Goal: Task Accomplishment & Management: Use online tool/utility

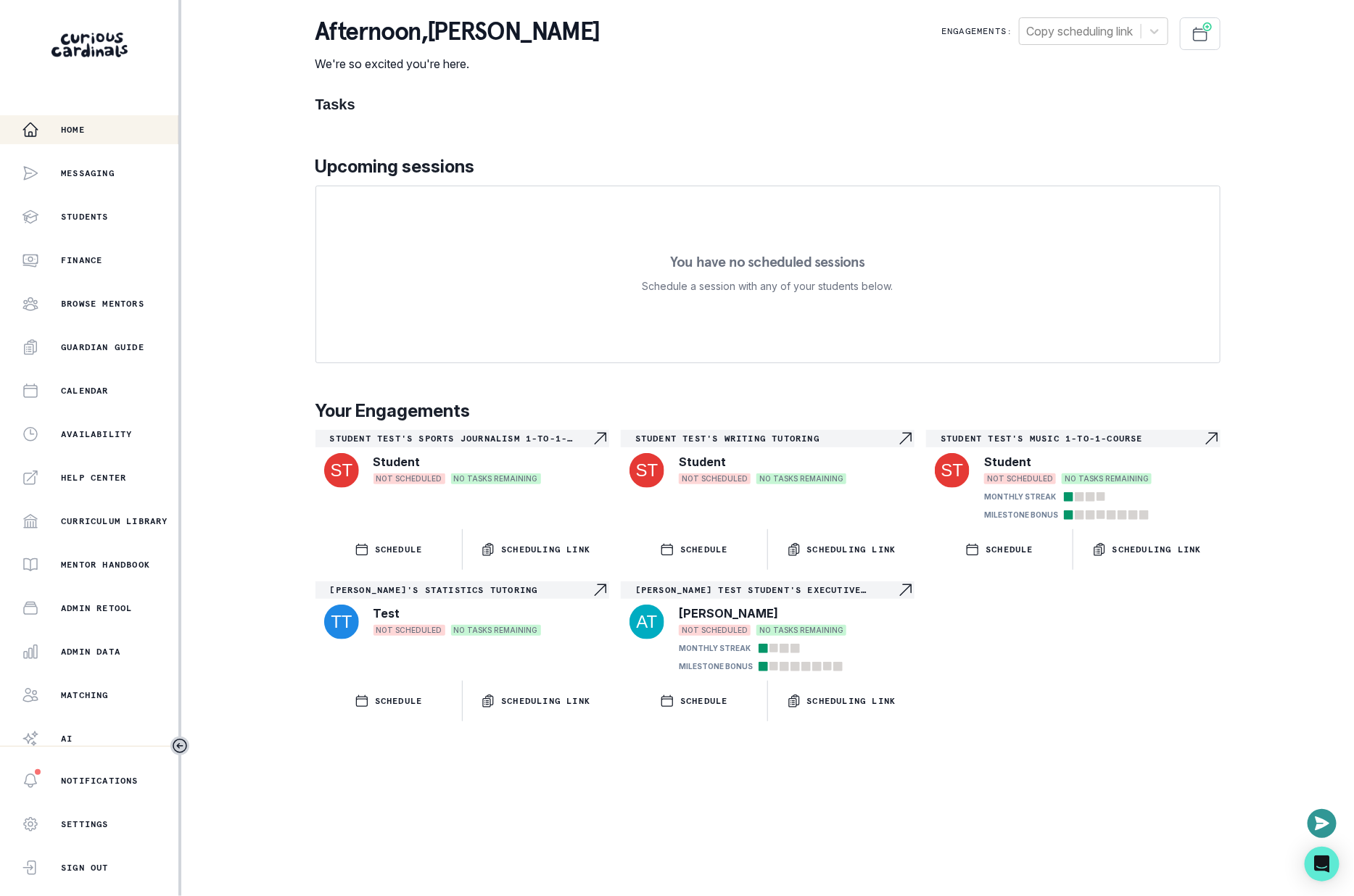
click at [128, 653] on div "Admin Data" at bounding box center [100, 651] width 156 height 18
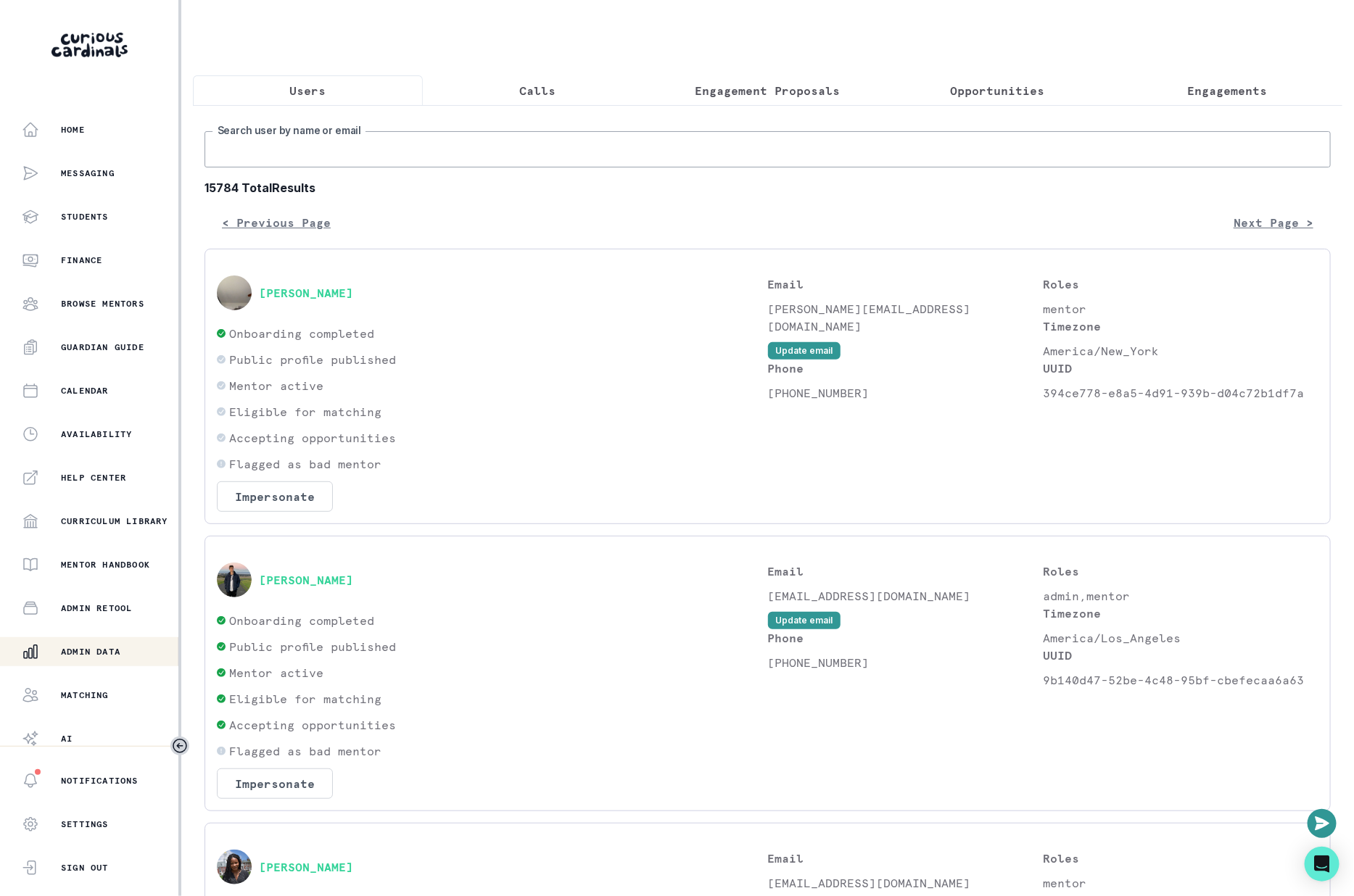
click at [527, 139] on input "Search user by name or email" at bounding box center [767, 149] width 1126 height 37
paste input "[PERSON_NAME]"
type input "[PERSON_NAME]"
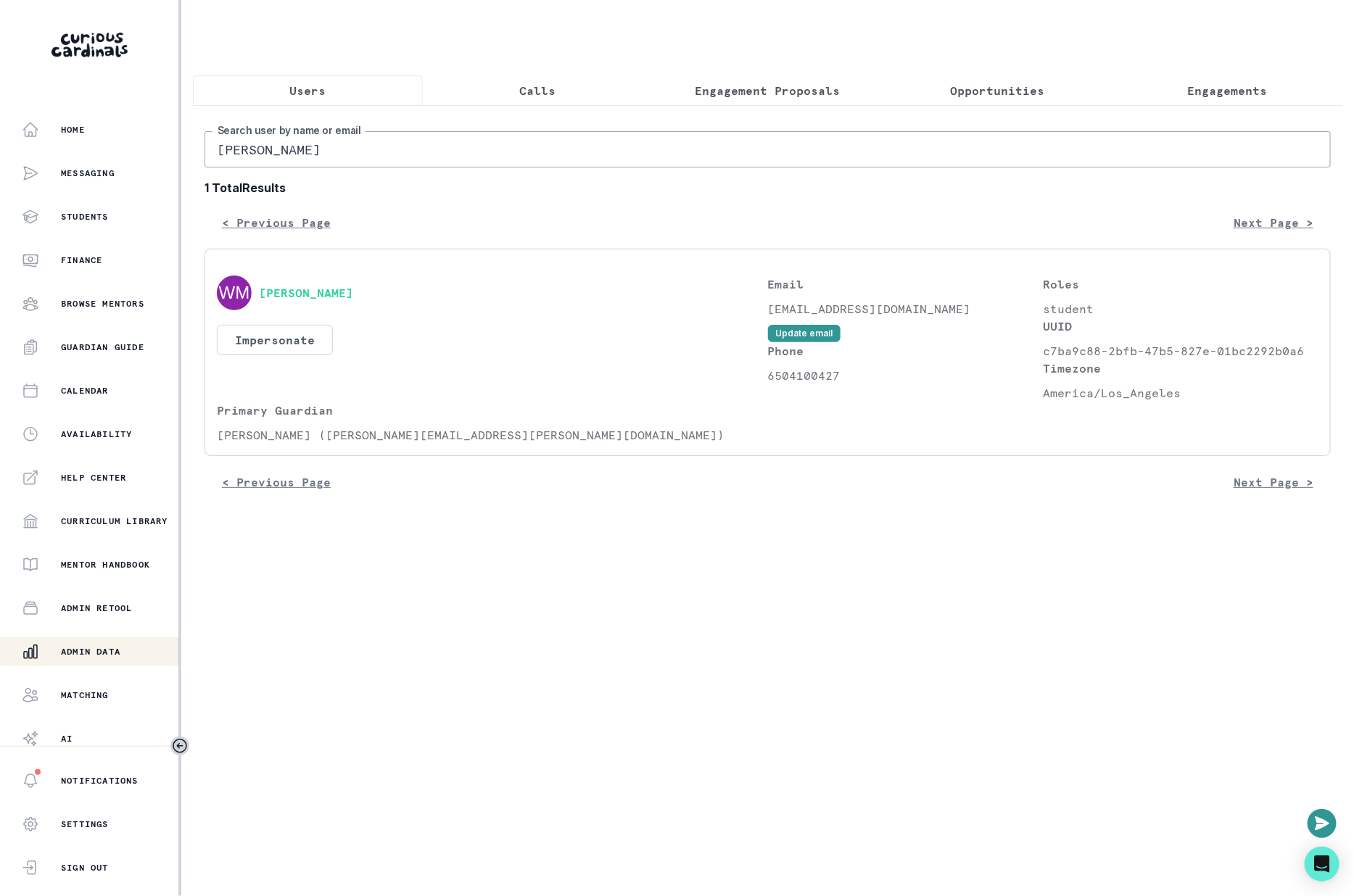
click at [403, 163] on input "[PERSON_NAME]" at bounding box center [767, 149] width 1126 height 37
type input "[PERSON_NAME]"
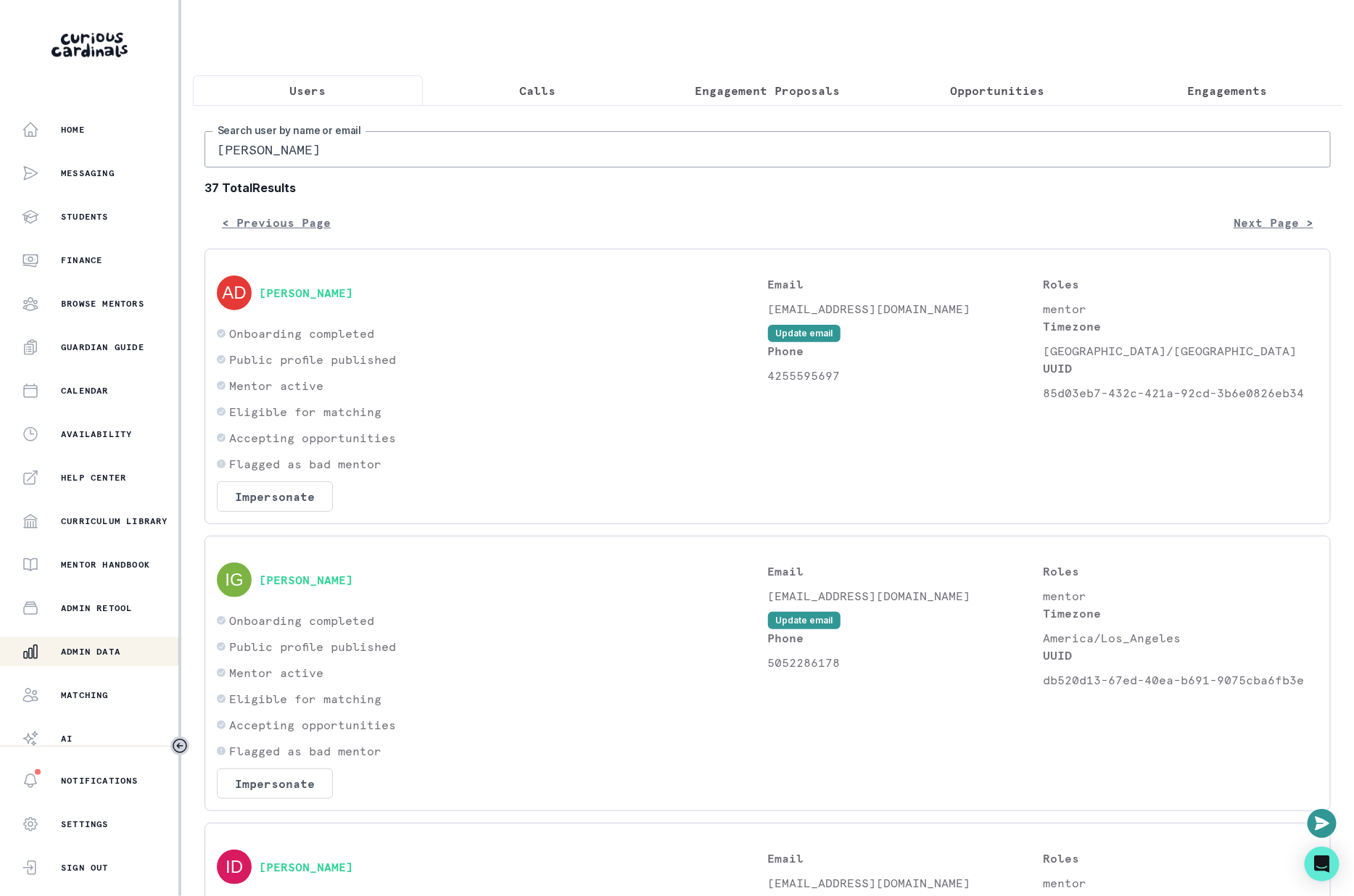
click at [497, 145] on input "[PERSON_NAME]" at bounding box center [767, 149] width 1126 height 37
type input "[PERSON_NAME]"
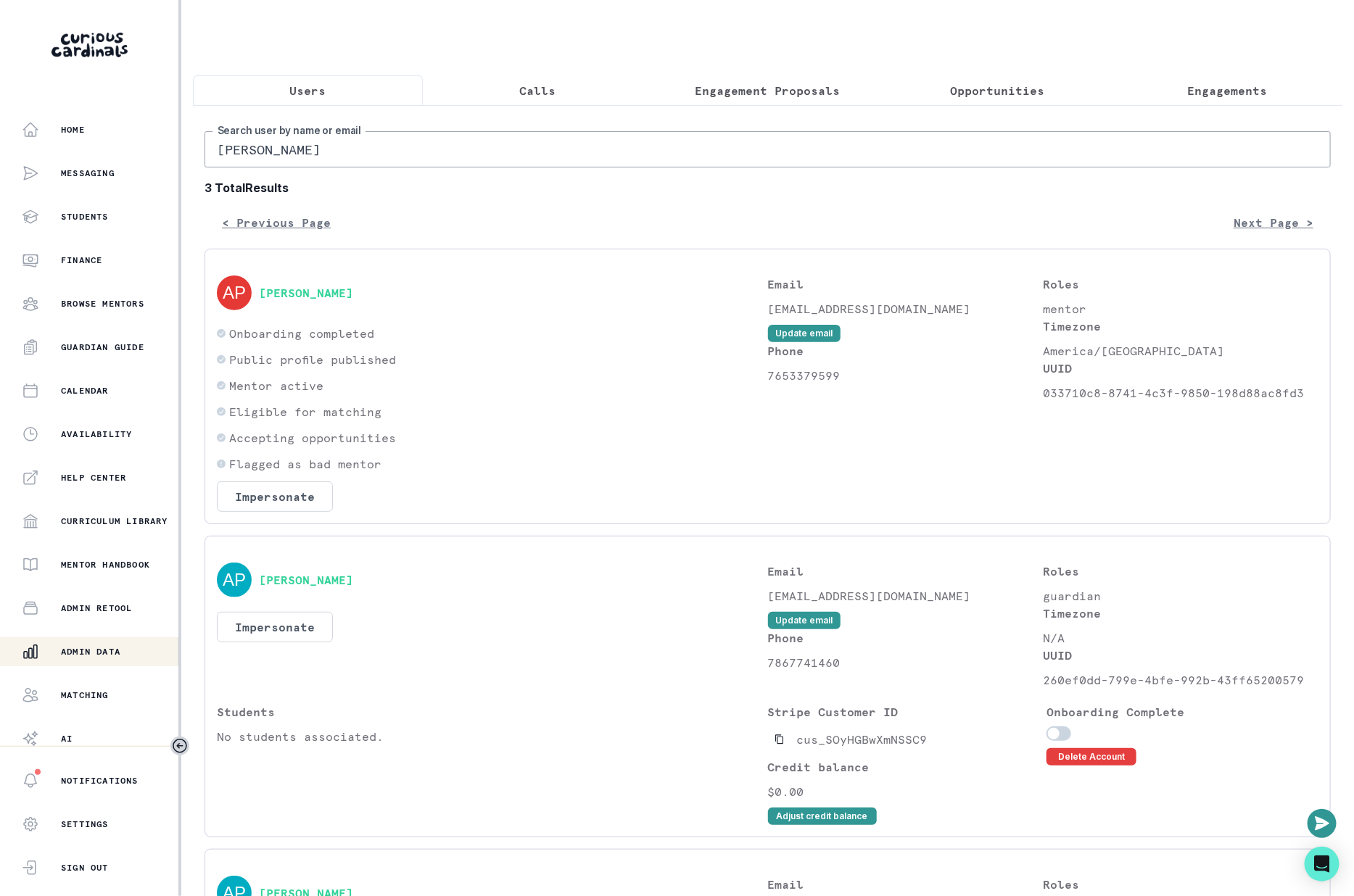
scroll to position [294, 0]
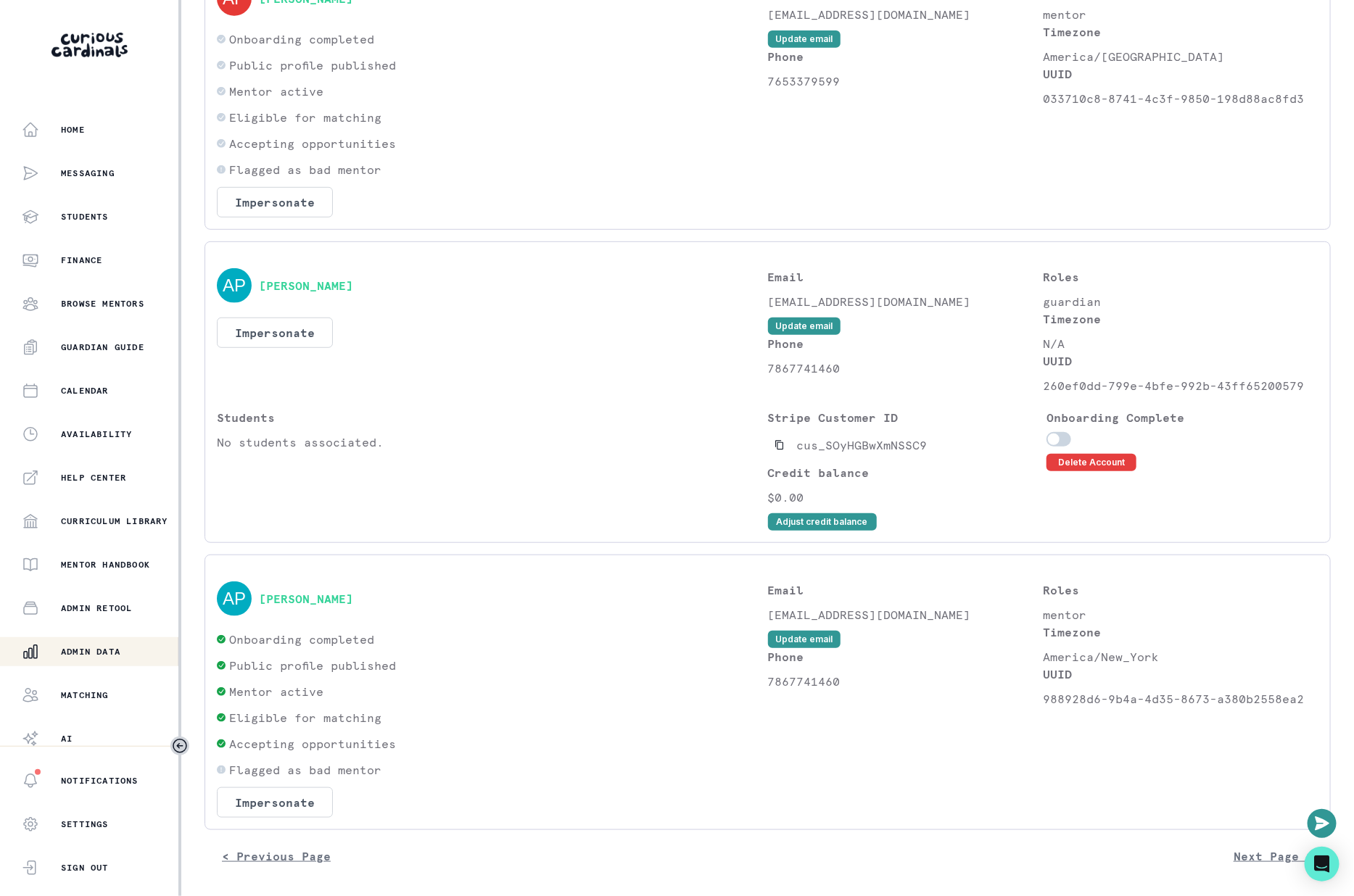
click at [300, 607] on div "[PERSON_NAME]" at bounding box center [492, 598] width 551 height 35
click at [292, 596] on button "[PERSON_NAME]" at bounding box center [305, 598] width 94 height 15
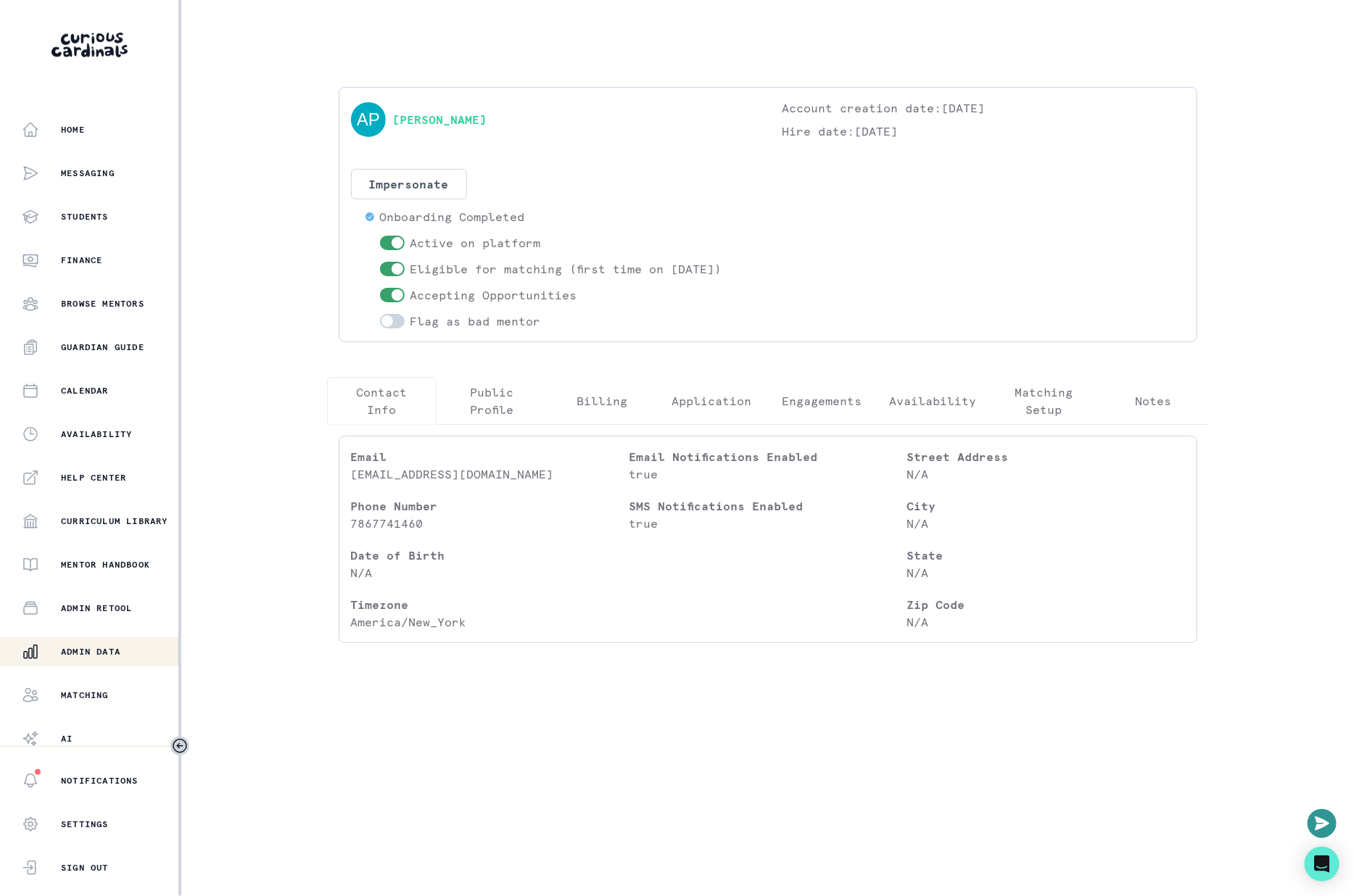
click at [822, 393] on p "Engagements" at bounding box center [821, 401] width 80 height 18
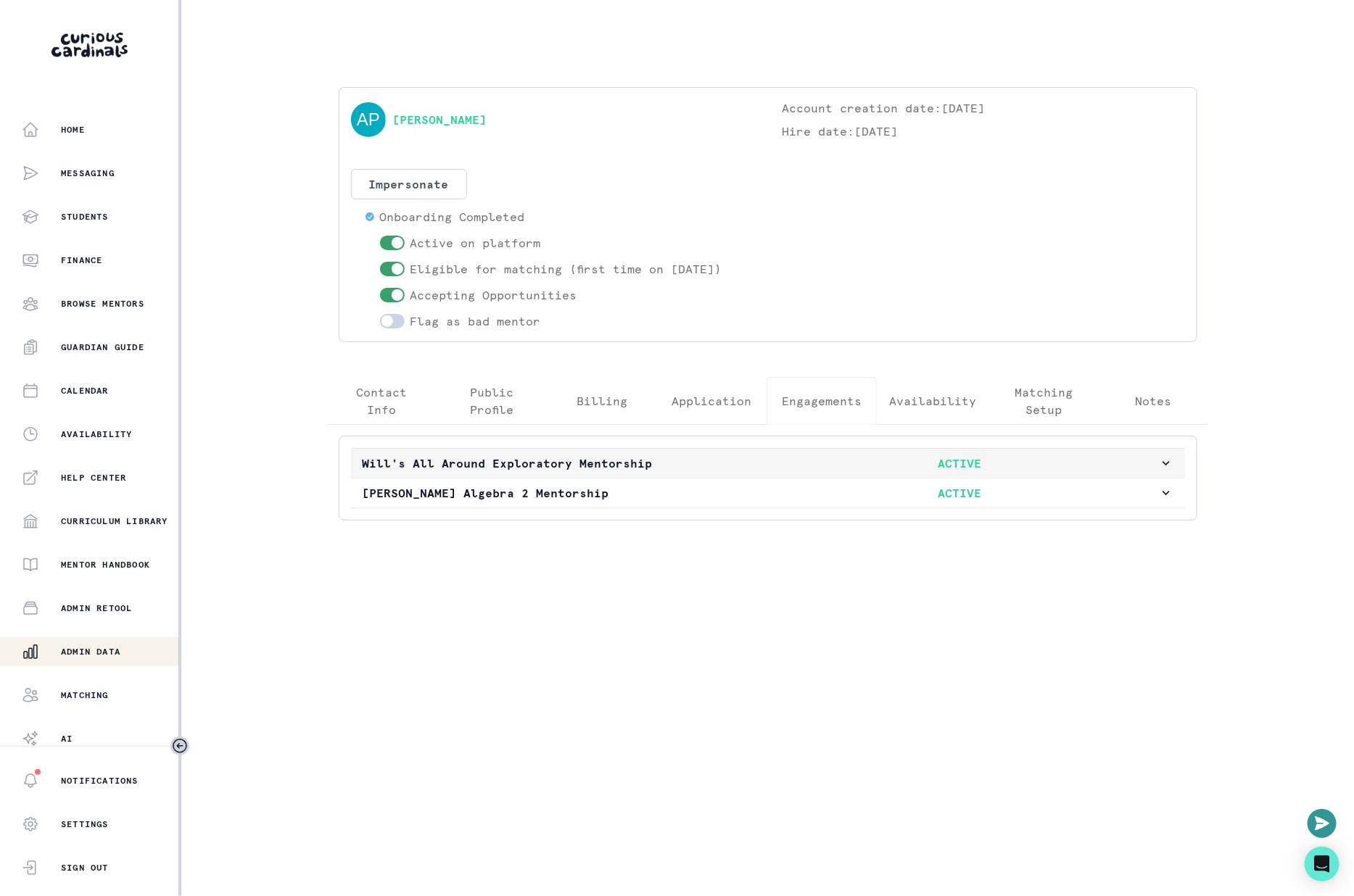
click at [625, 469] on p "Will's All Around Exploratory Mentorship" at bounding box center [562, 463] width 398 height 18
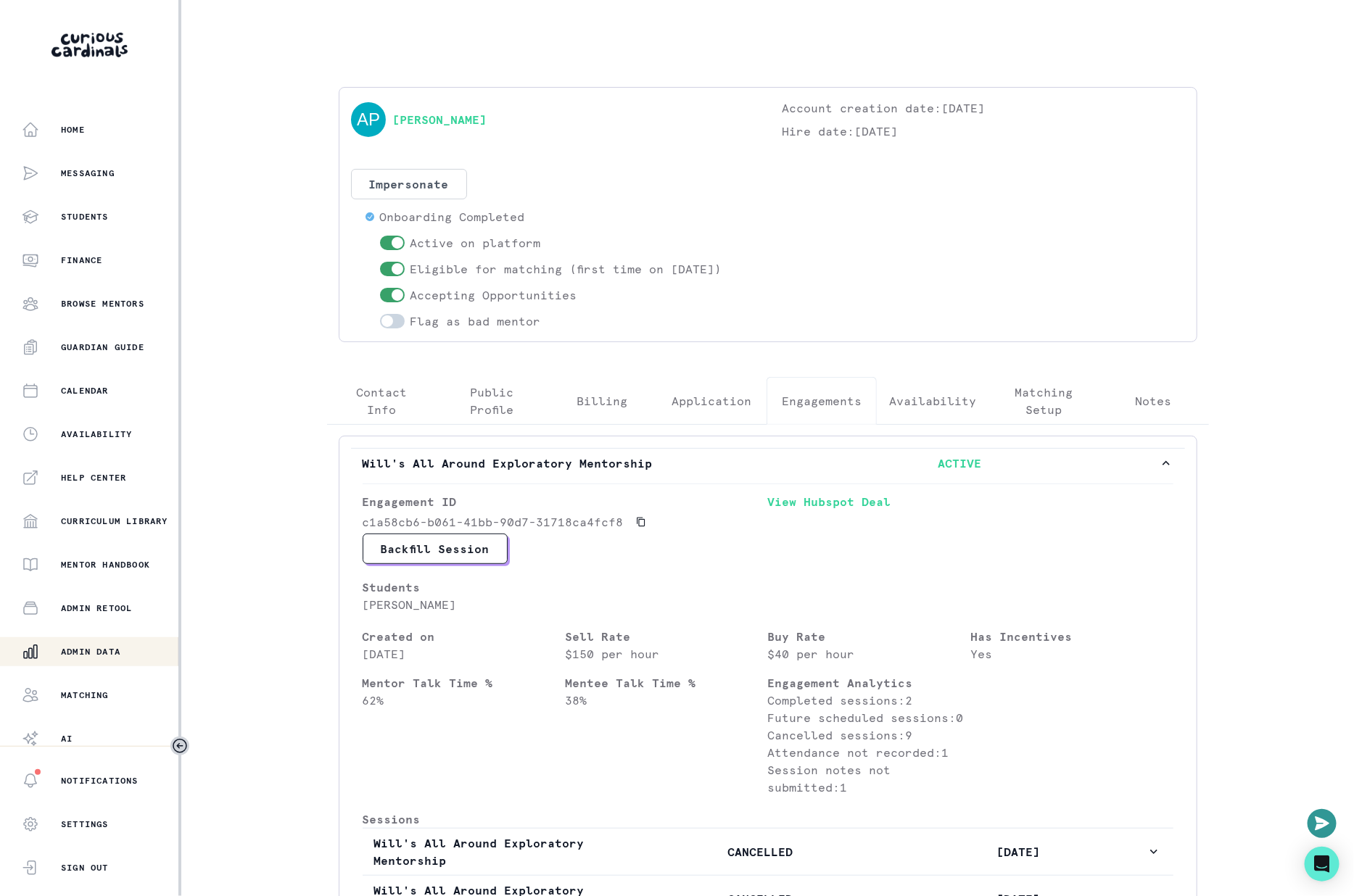
click at [426, 603] on p "[PERSON_NAME]" at bounding box center [565, 605] width 405 height 18
copy p "[PERSON_NAME]"
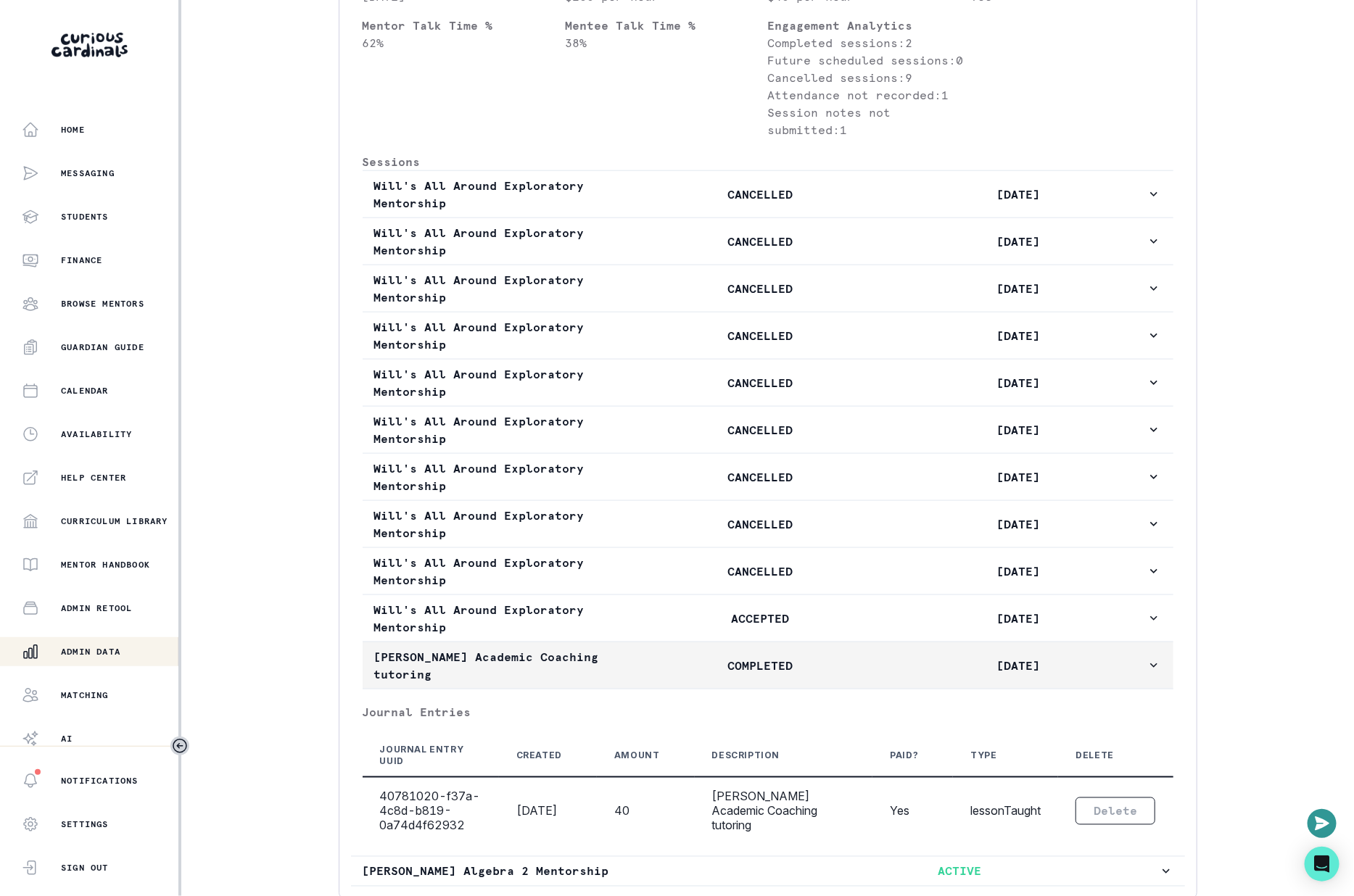
scroll to position [753, 0]
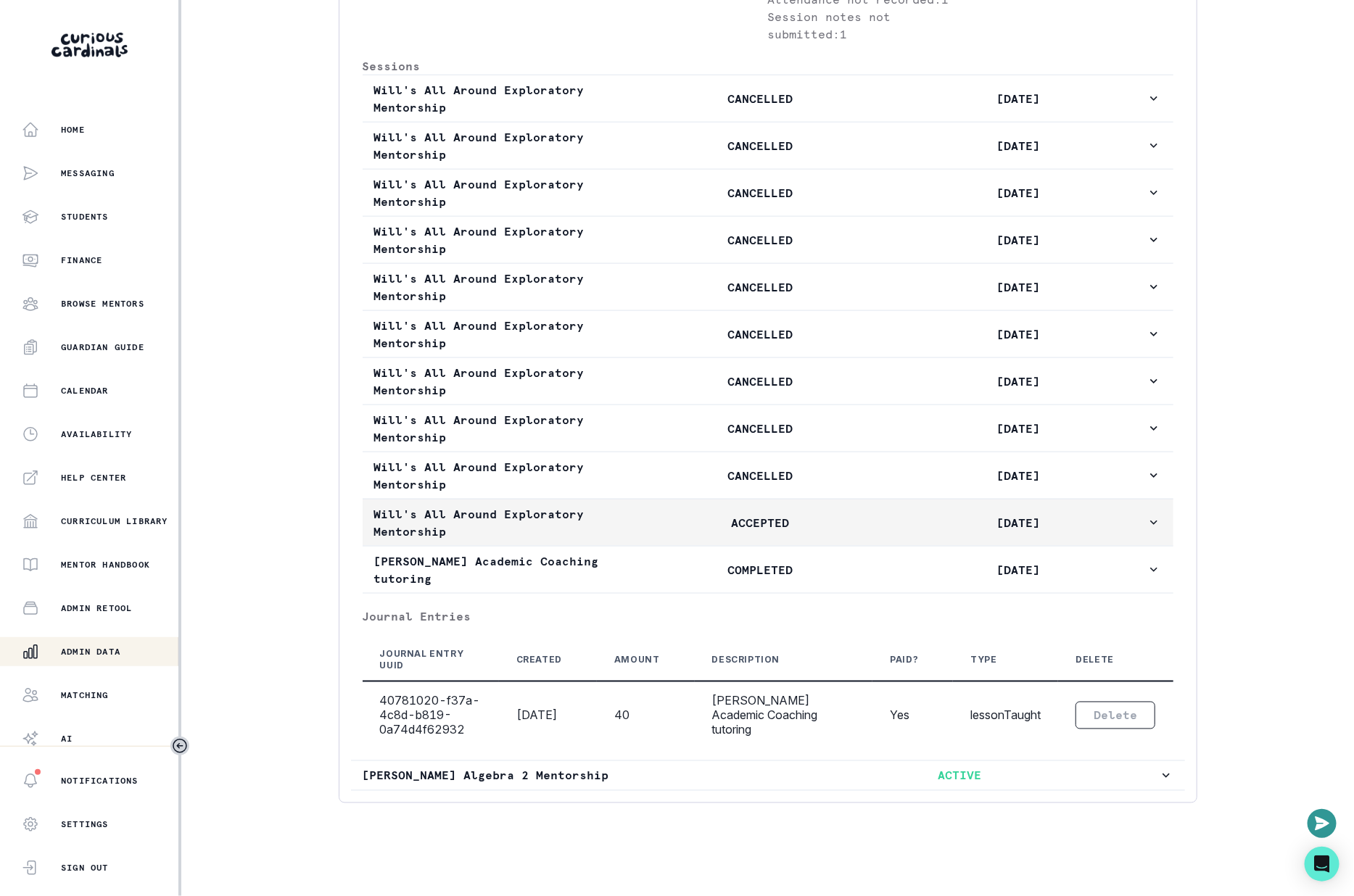
click at [882, 521] on p "ACCEPTED" at bounding box center [761, 523] width 258 height 18
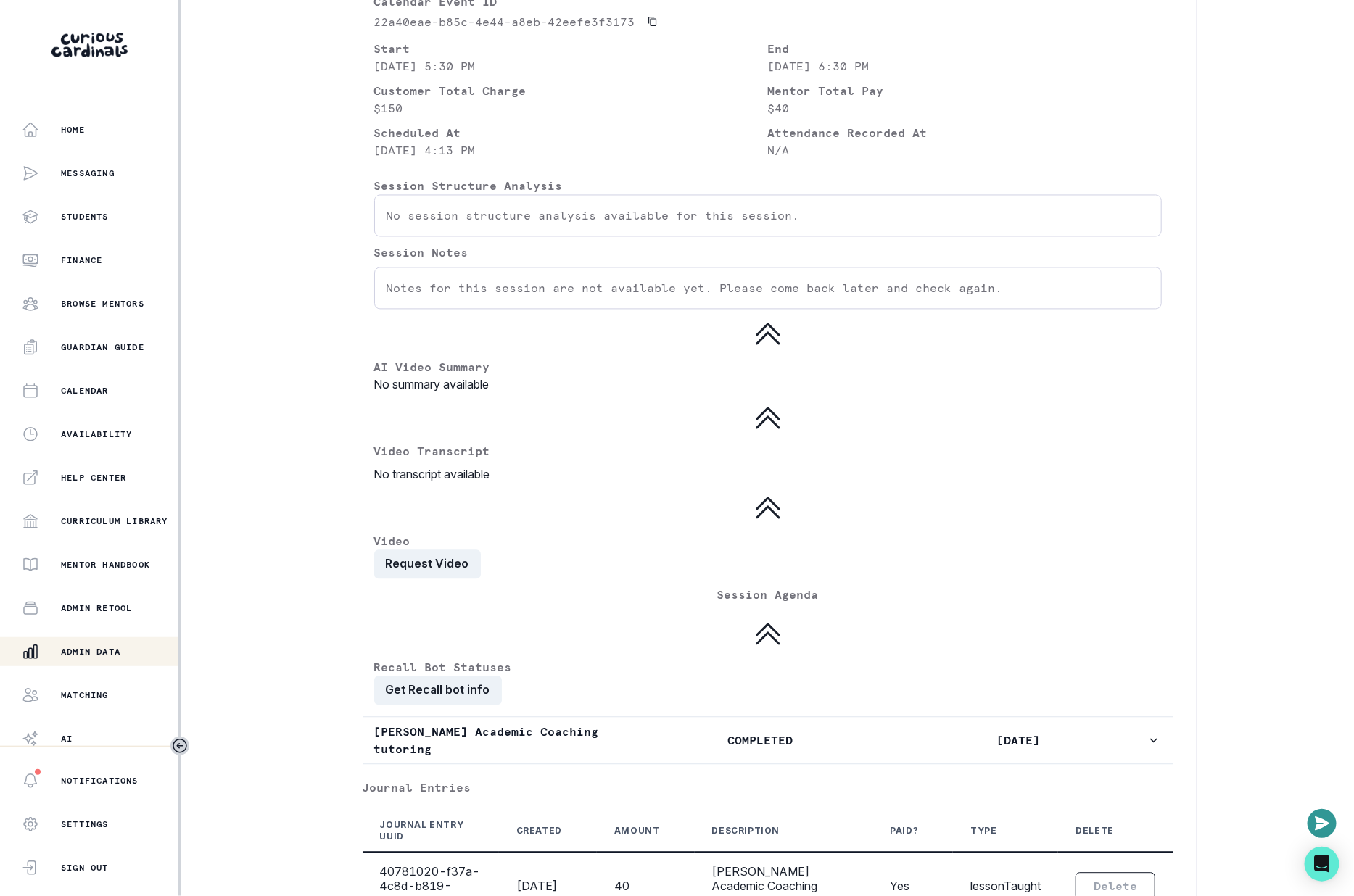
scroll to position [953, 0]
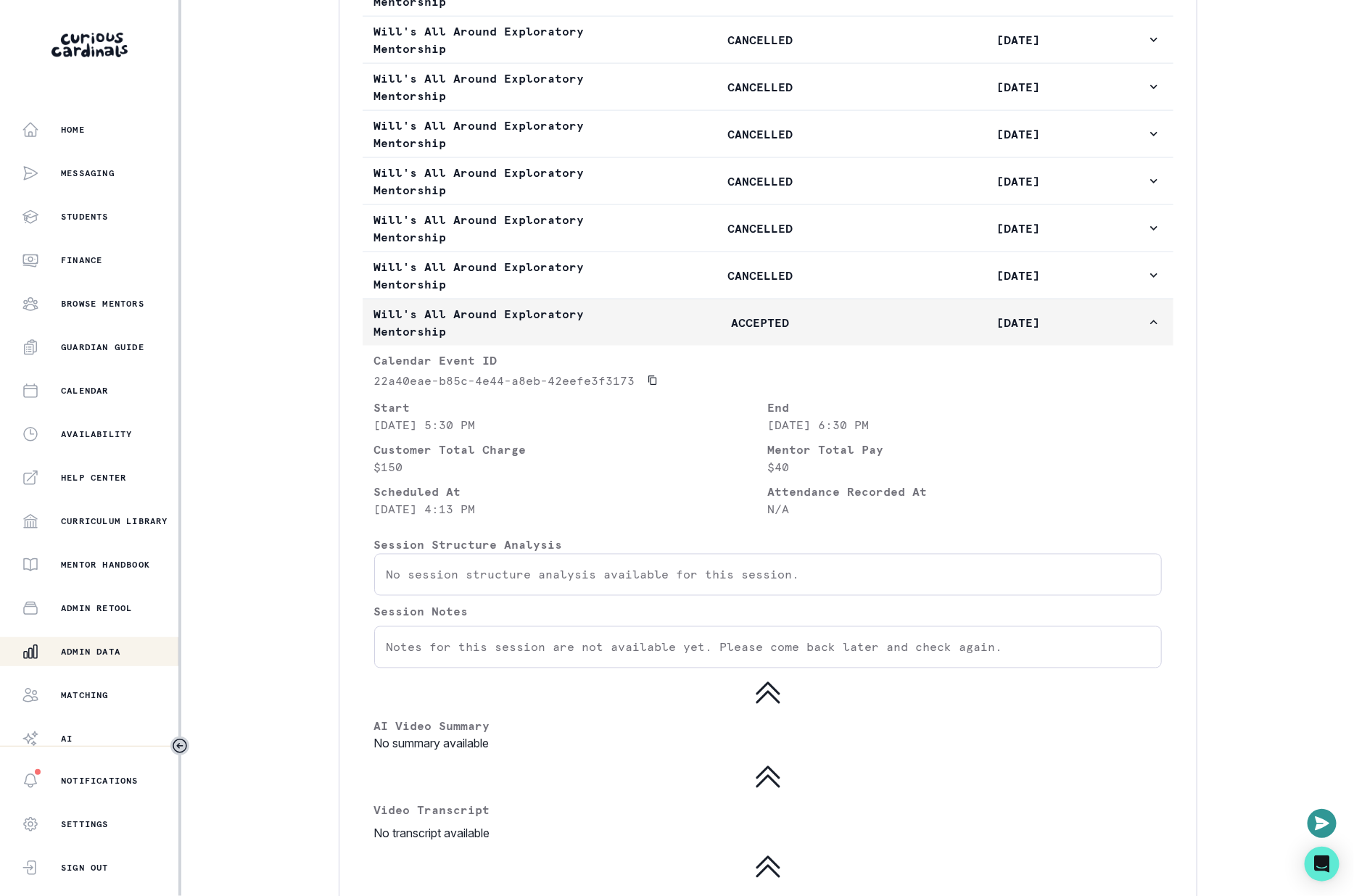
click at [900, 334] on button "Will's All Around Exploratory Mentorship ACCEPTED [DATE]" at bounding box center [768, 322] width 810 height 47
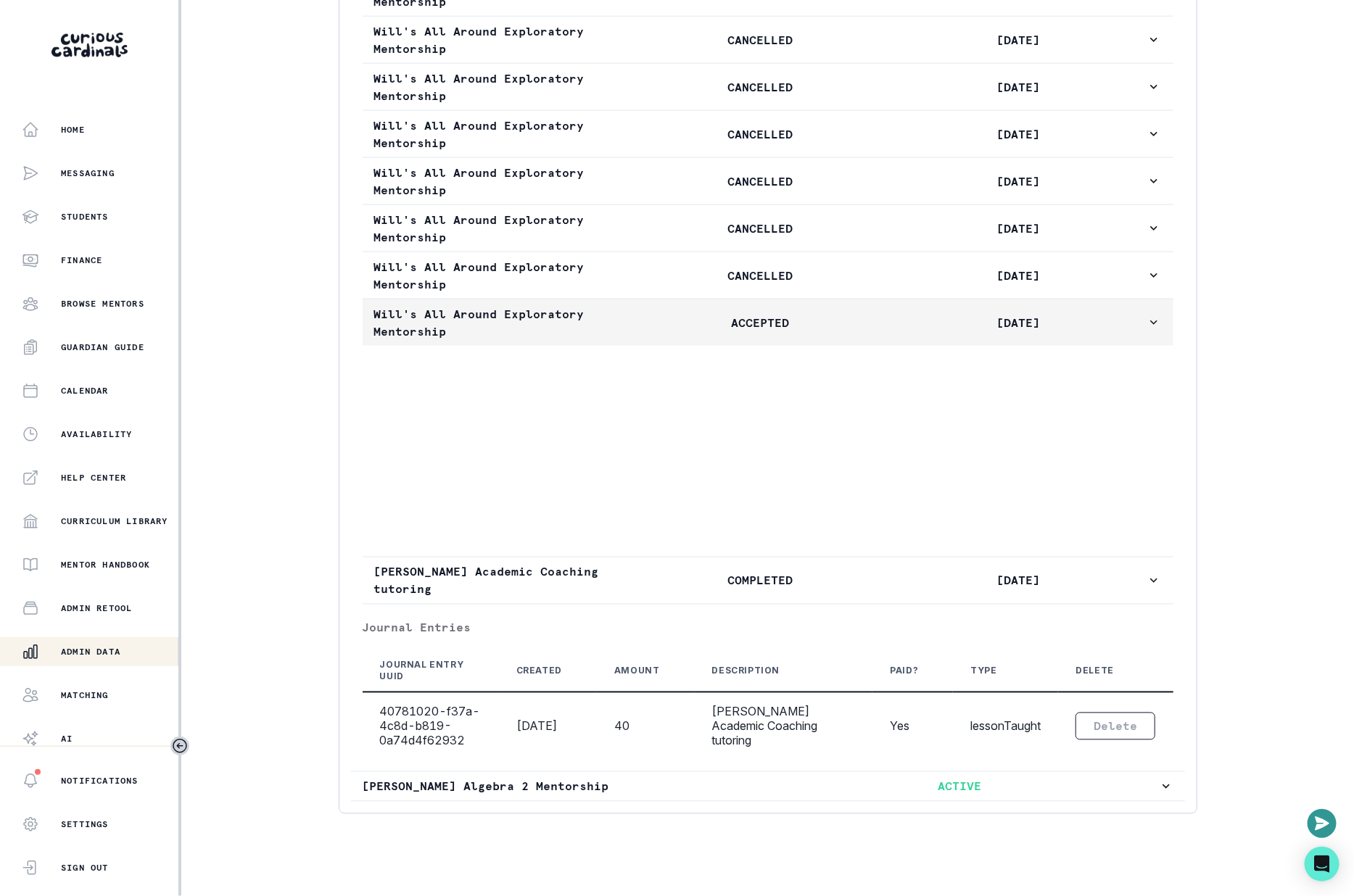
scroll to position [753, 0]
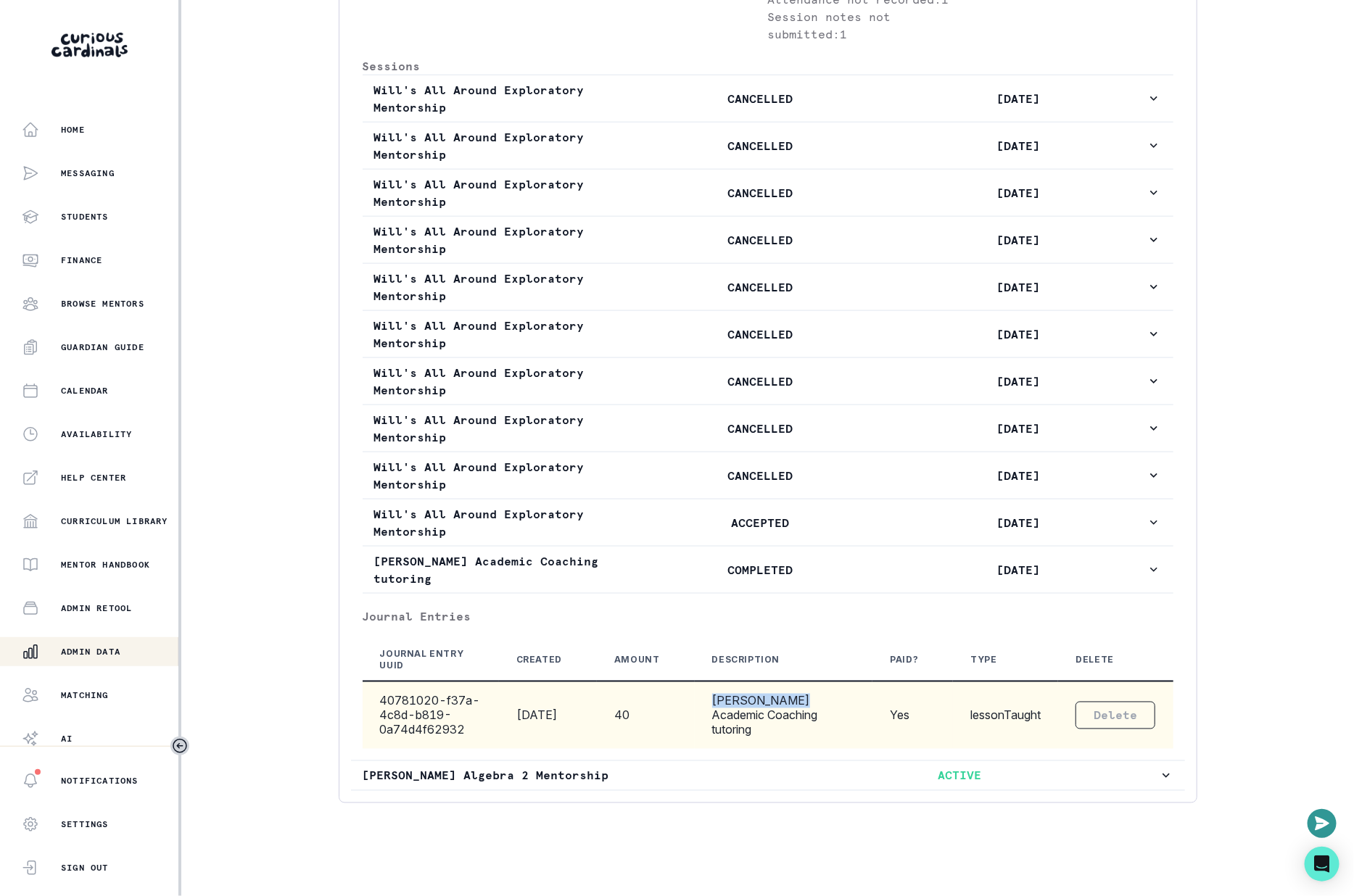
drag, startPoint x: 720, startPoint y: 694, endPoint x: 795, endPoint y: 697, distance: 75.1
click at [795, 696] on td "[PERSON_NAME] Academic Coaching tutoring" at bounding box center [783, 715] width 178 height 67
copy td "[PERSON_NAME]'"
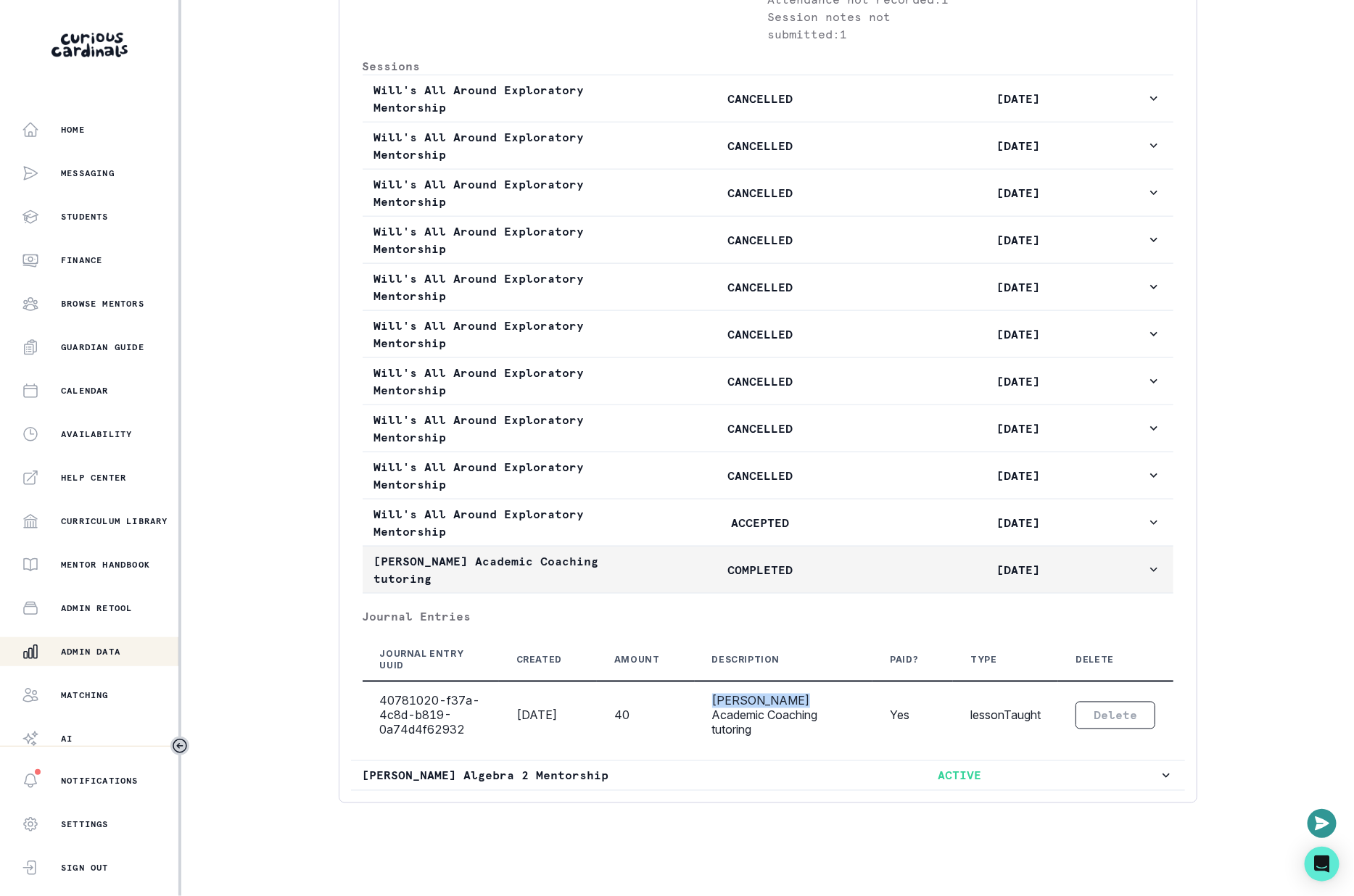
scroll to position [0, 0]
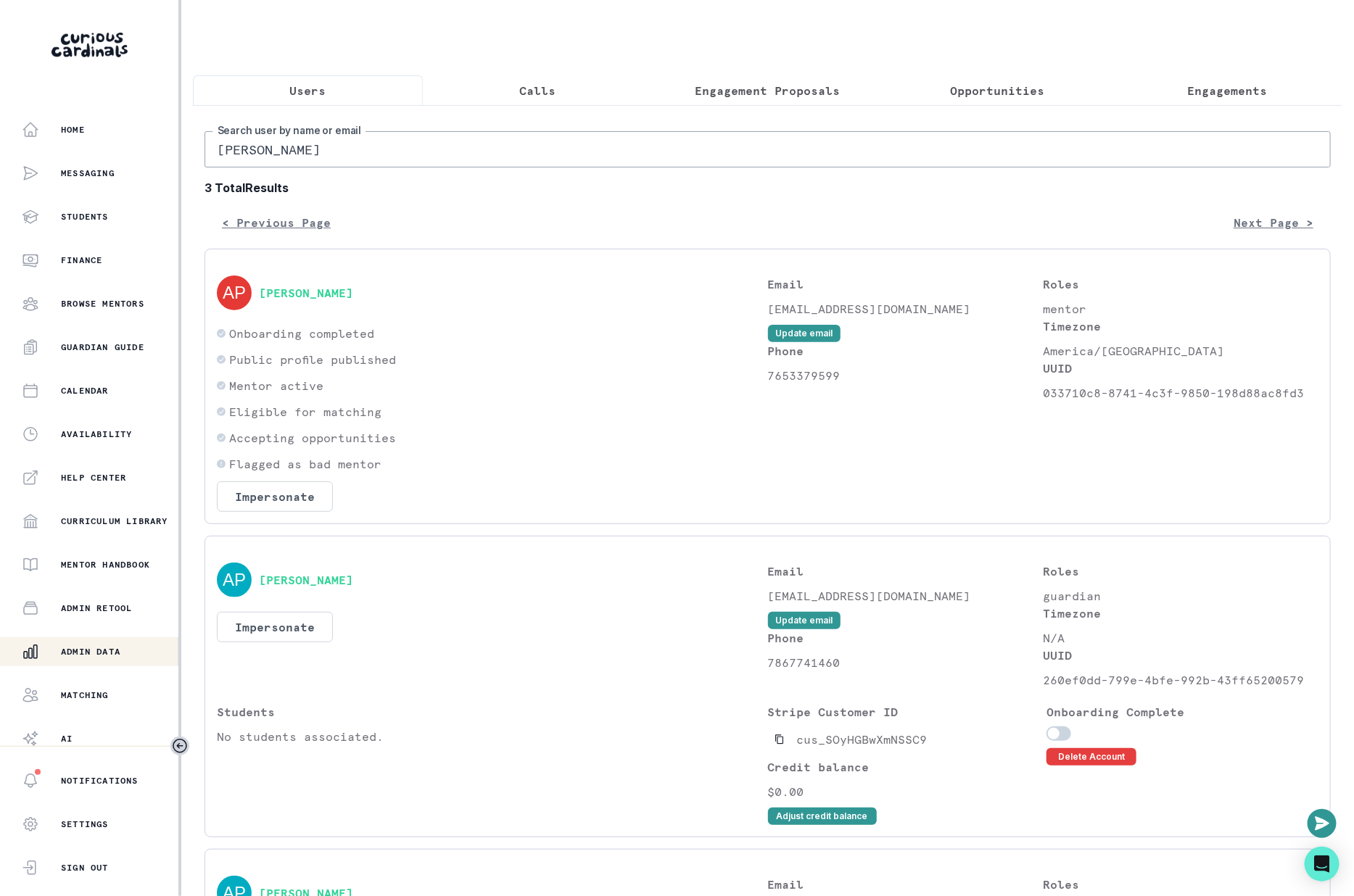
click at [432, 166] on div "[PERSON_NAME] Search user by name or email 3 Total Results < Previous Page Next…" at bounding box center [767, 647] width 1126 height 1034
click at [434, 153] on input "[PERSON_NAME]" at bounding box center [767, 149] width 1126 height 37
paste input "[PERSON_NAME][GEOGRAPHIC_DATA]"
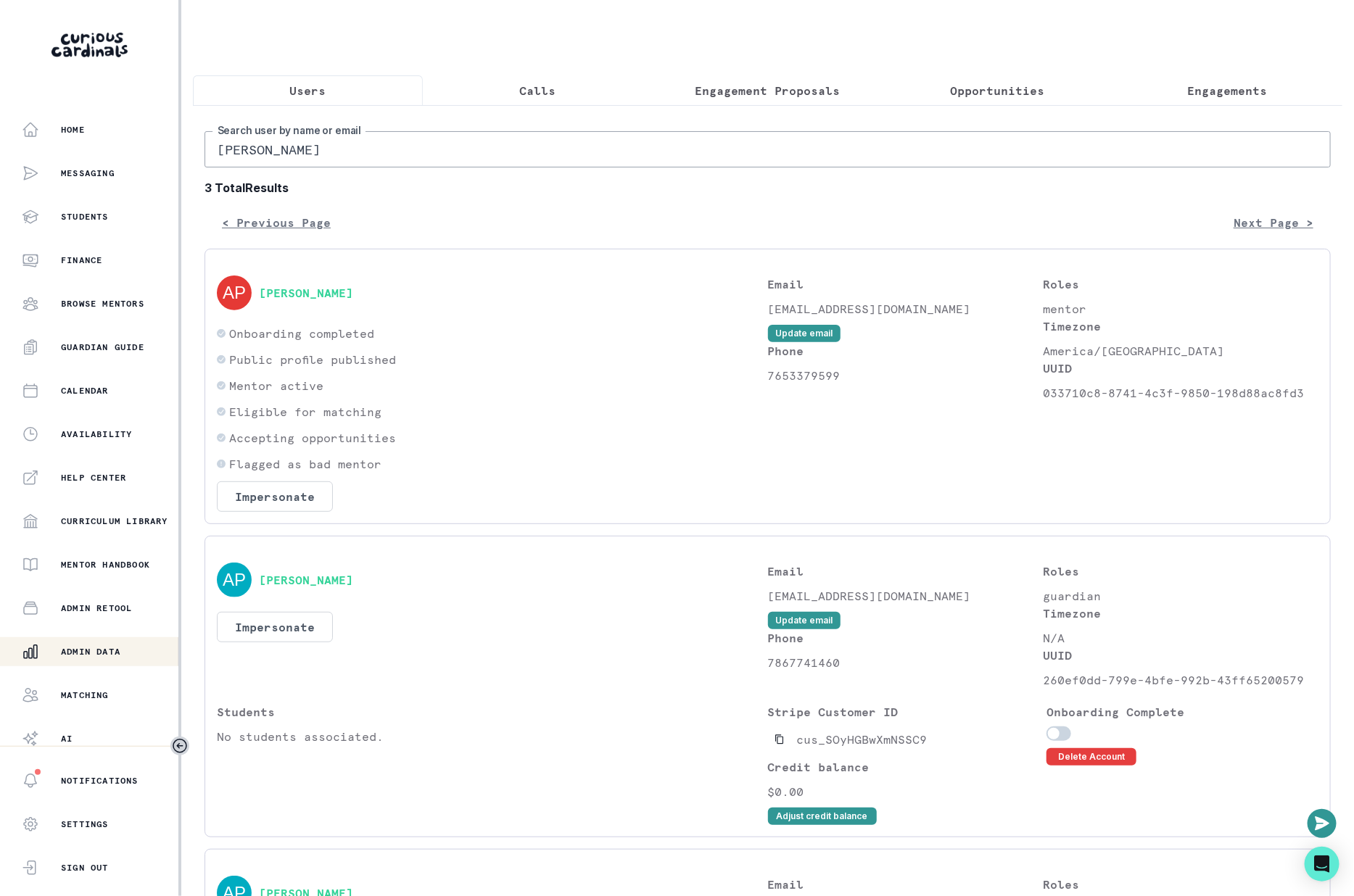
type input "[PERSON_NAME][GEOGRAPHIC_DATA]"
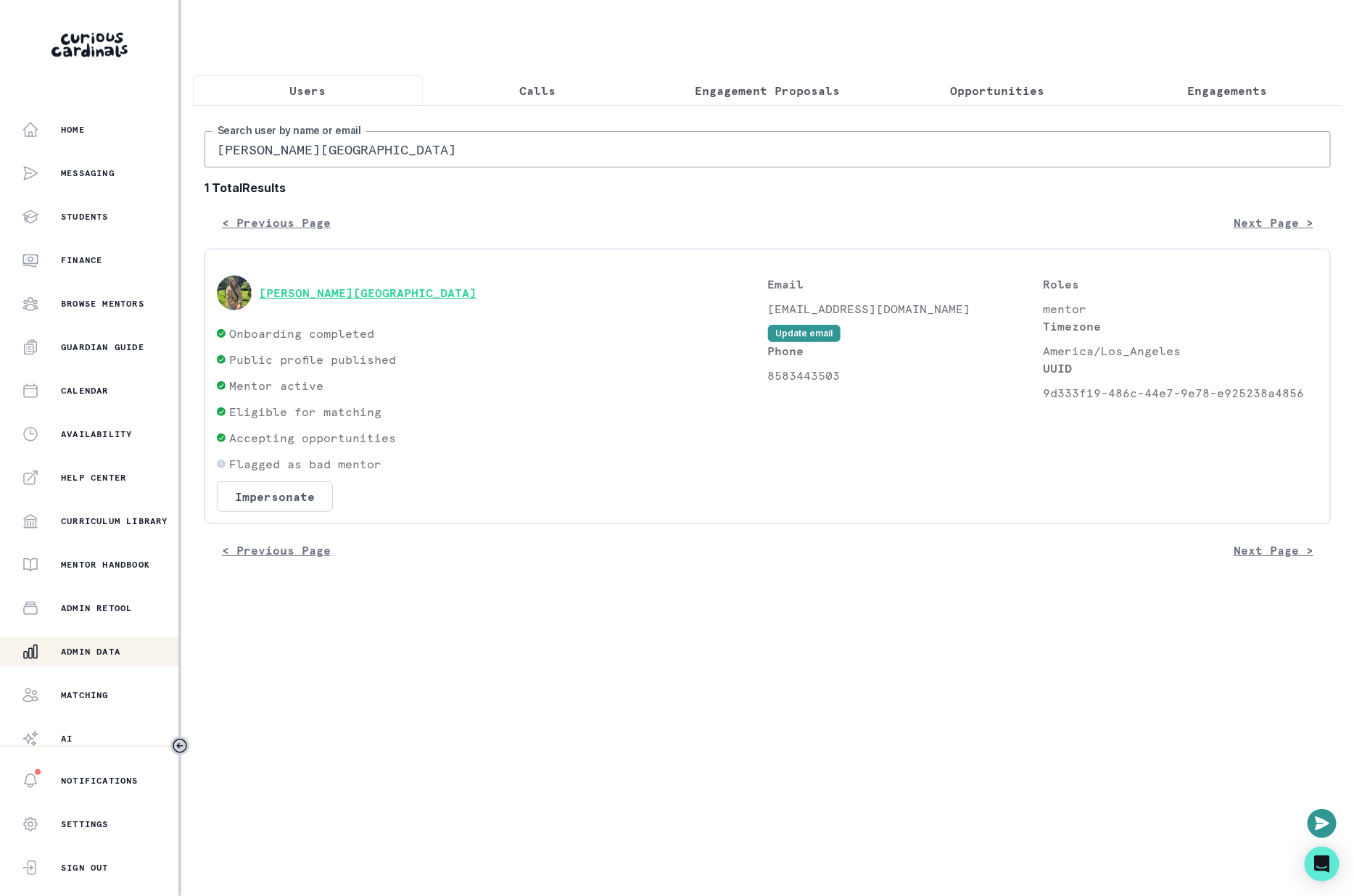
click at [283, 294] on button "[PERSON_NAME][GEOGRAPHIC_DATA]" at bounding box center [367, 292] width 218 height 15
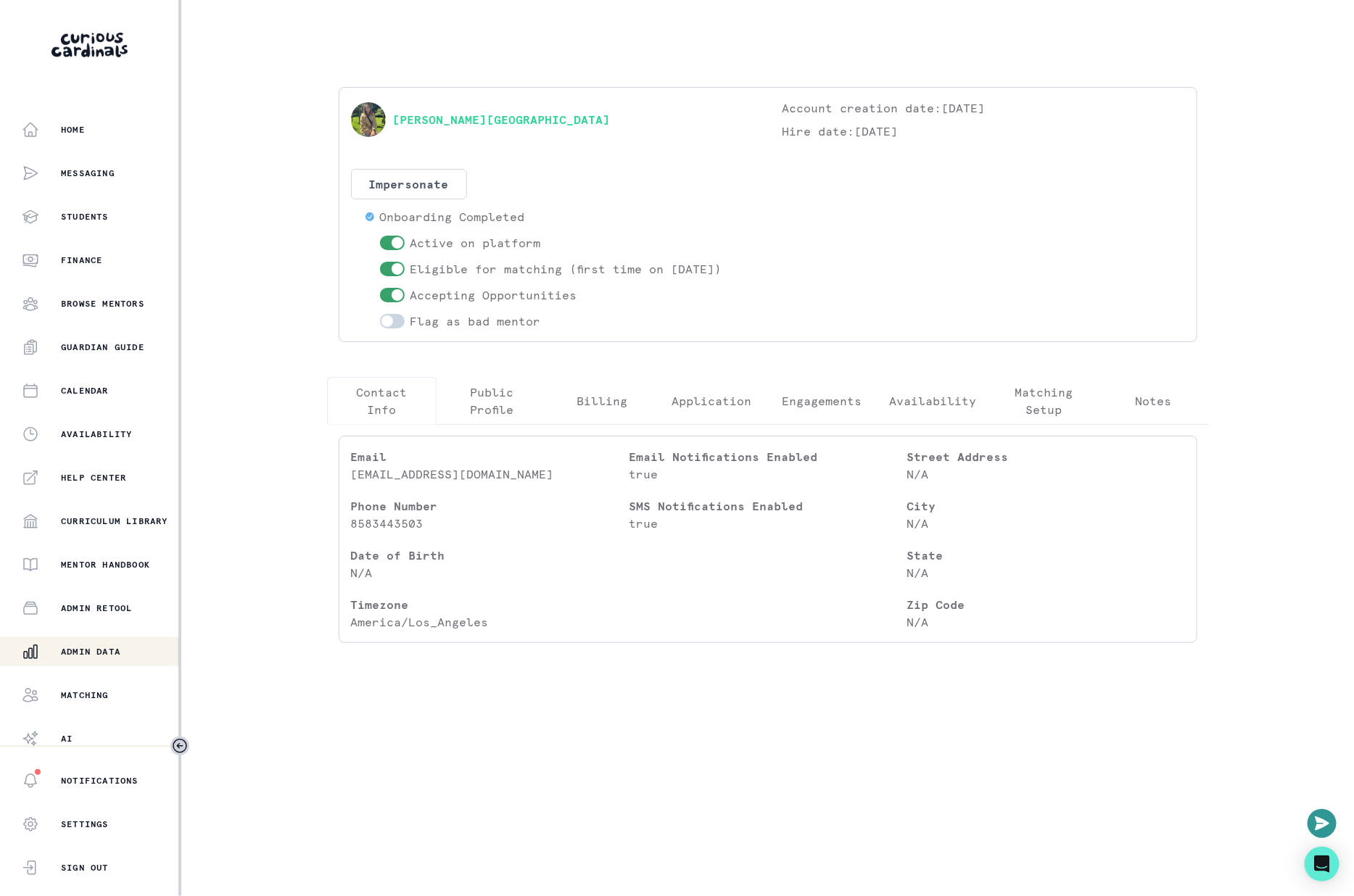
click at [793, 402] on p "Engagements" at bounding box center [821, 401] width 80 height 18
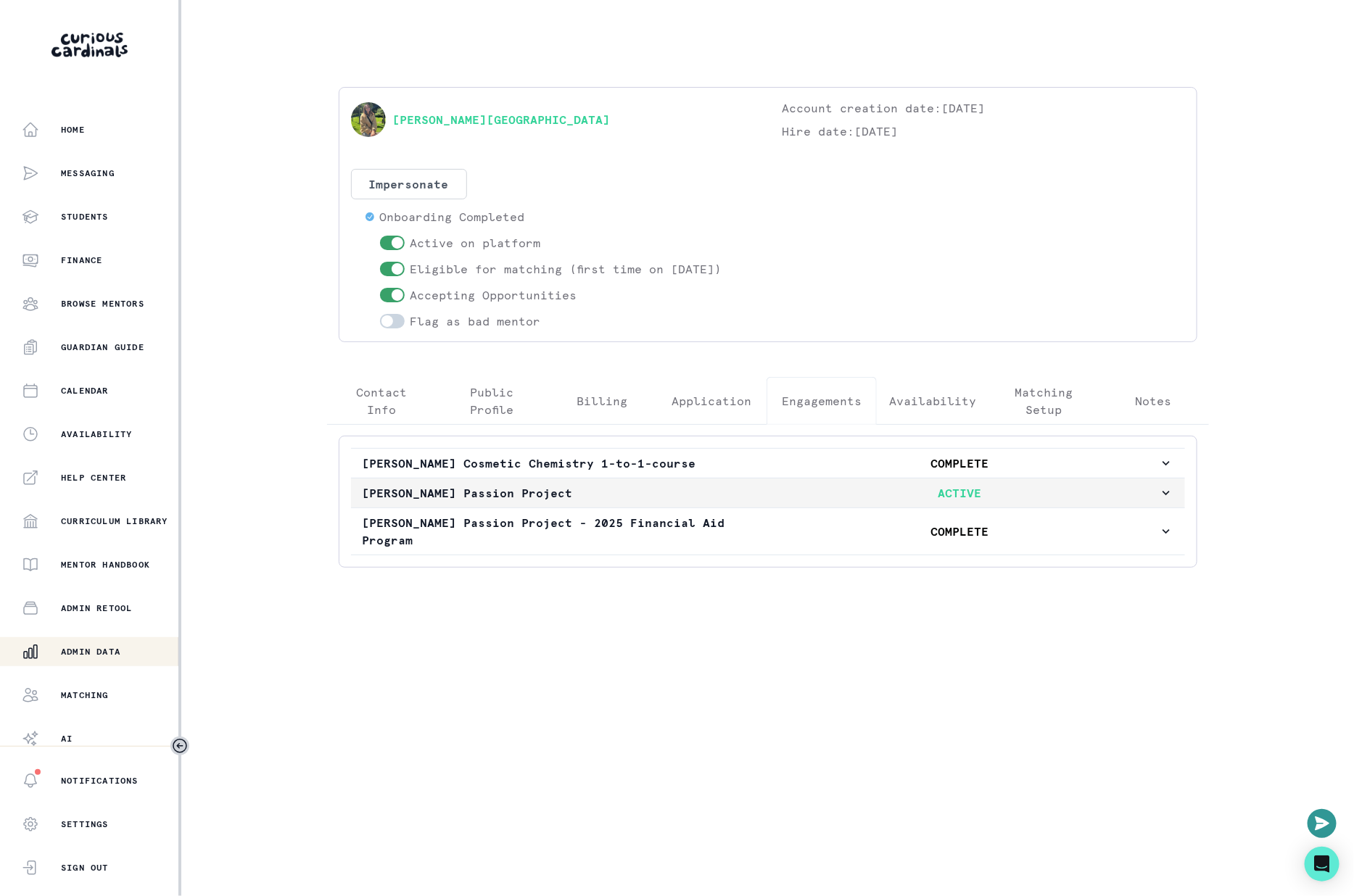
click at [694, 497] on p "[PERSON_NAME] Passion Project" at bounding box center [562, 493] width 398 height 18
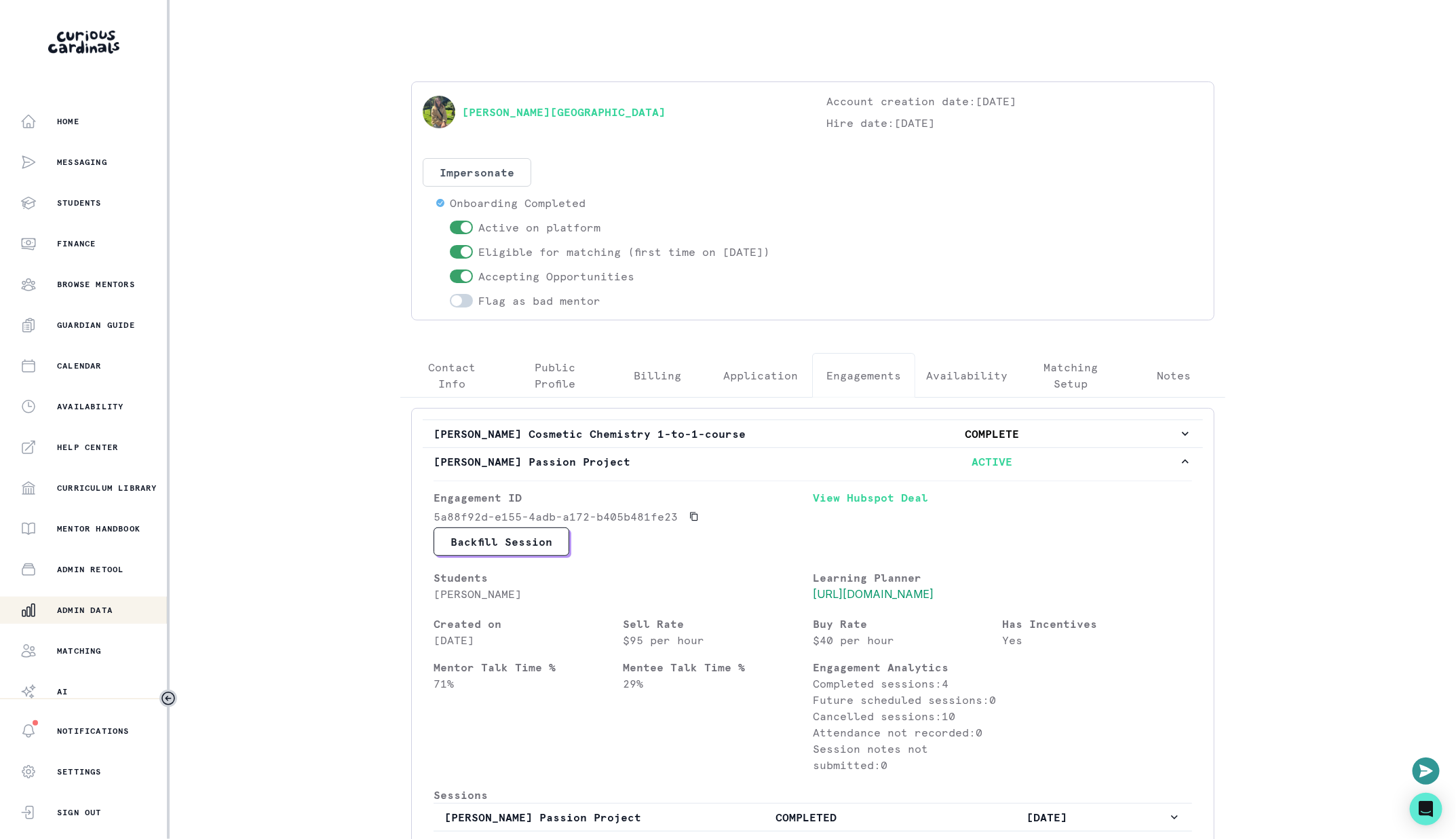
click at [94, 598] on button "Admin Data" at bounding box center [84, 609] width 170 height 27
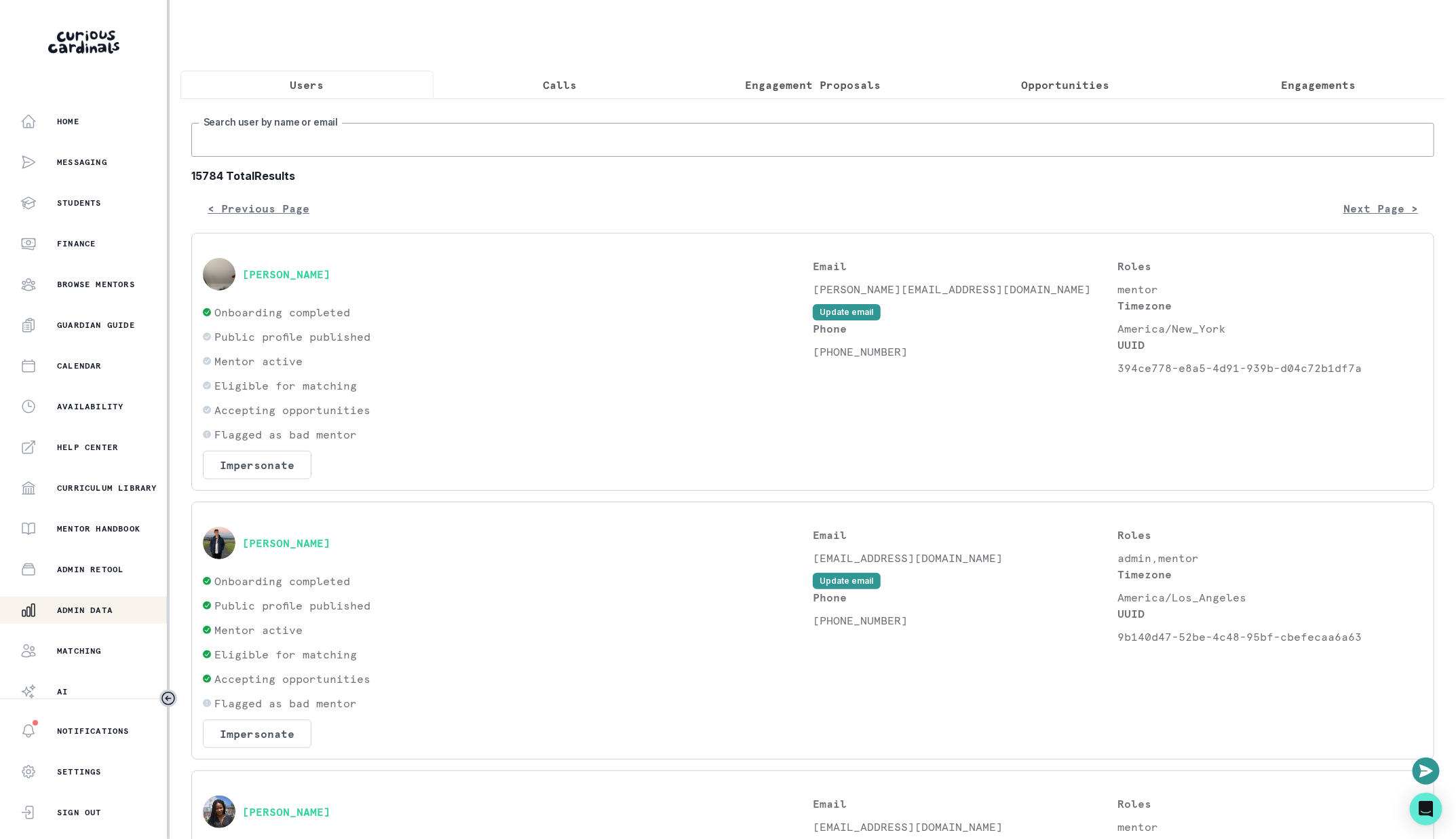
click at [720, 128] on input "Search user by name or email" at bounding box center [812, 139] width 1243 height 34
paste input "[PERSON_NAME]"
type input "[PERSON_NAME]"
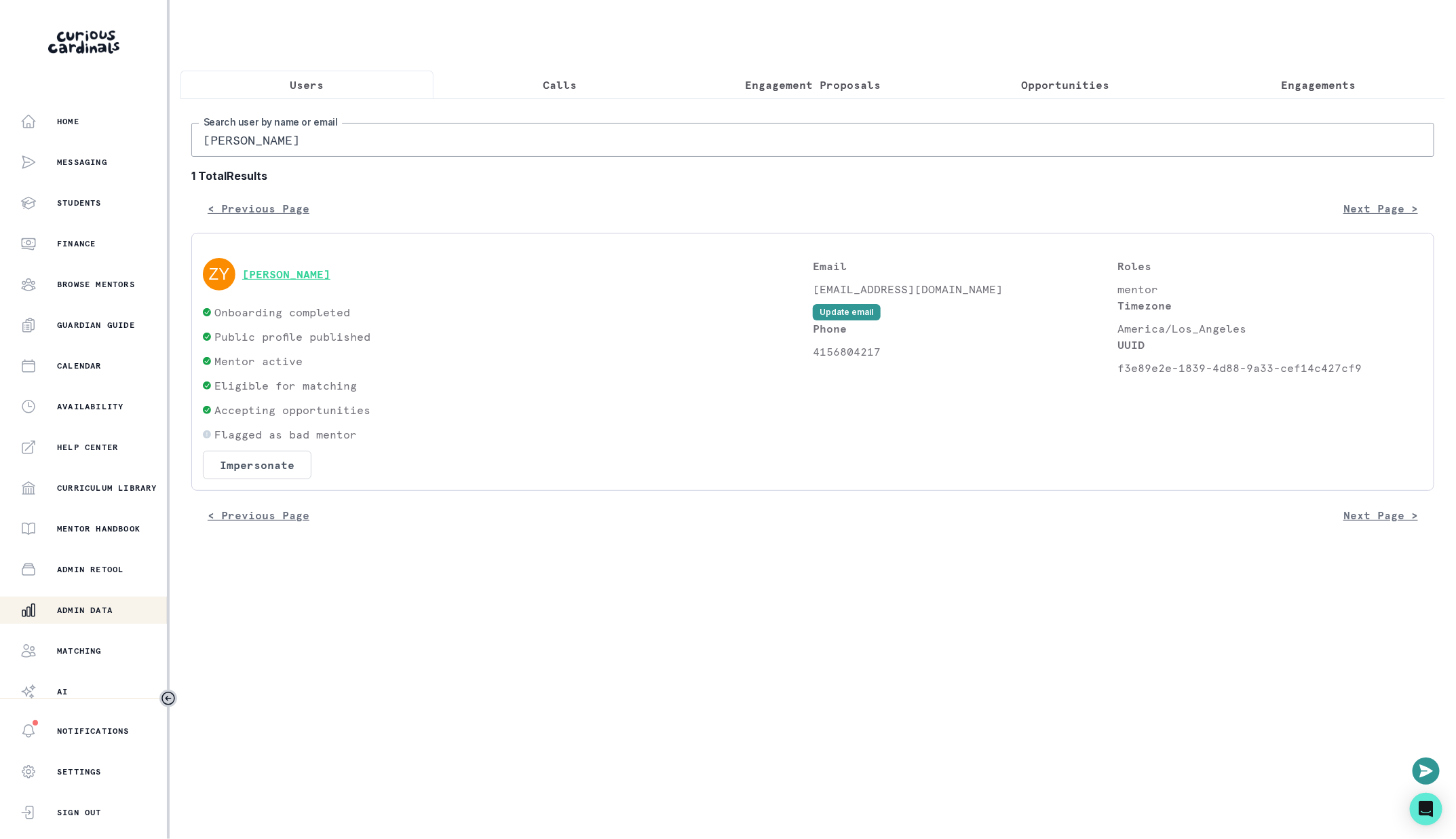
click at [280, 274] on button "[PERSON_NAME]" at bounding box center [285, 273] width 88 height 14
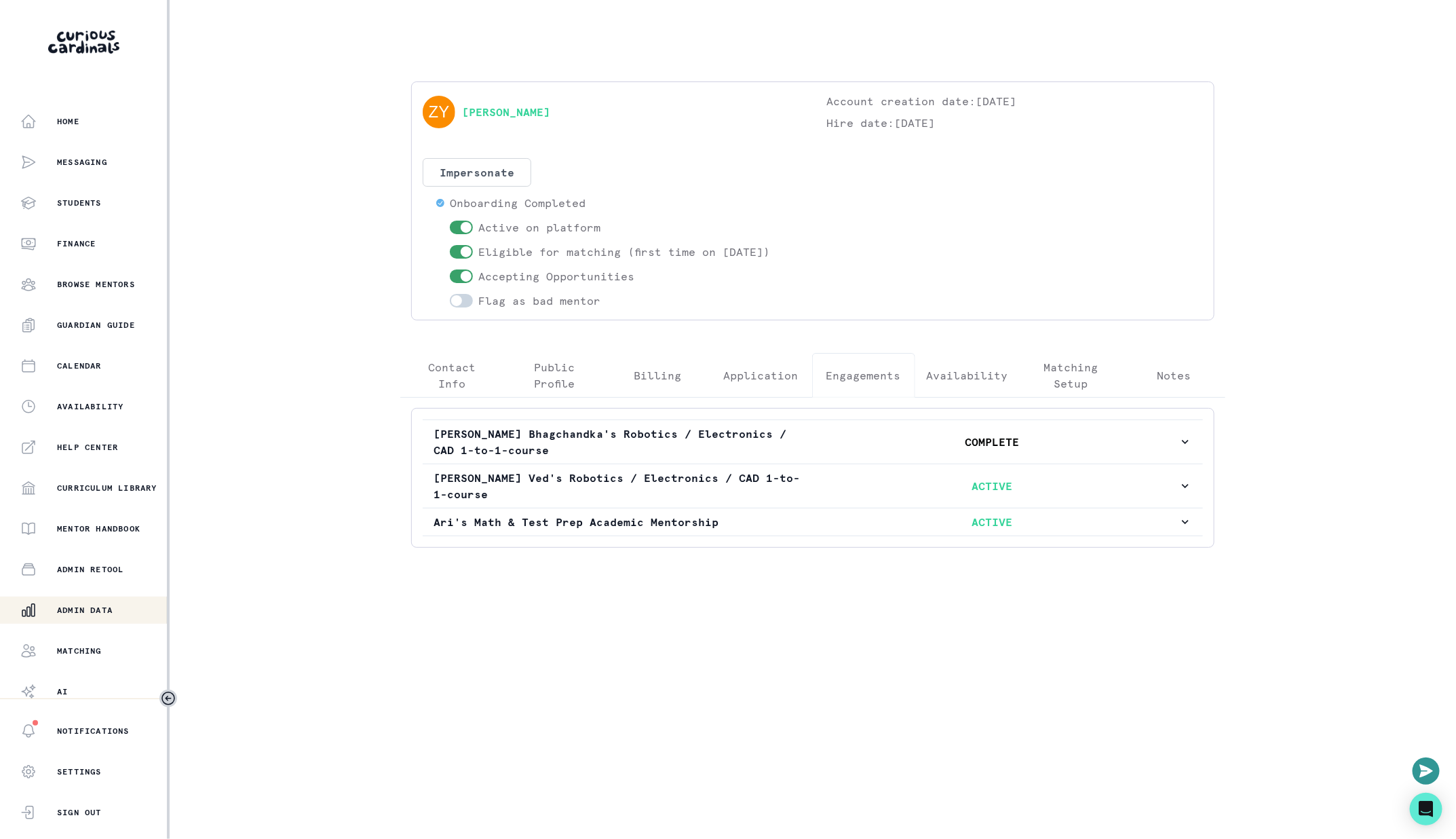
click at [912, 375] on button "Engagements" at bounding box center [863, 375] width 103 height 44
click at [888, 371] on p "Engagements" at bounding box center [864, 375] width 75 height 17
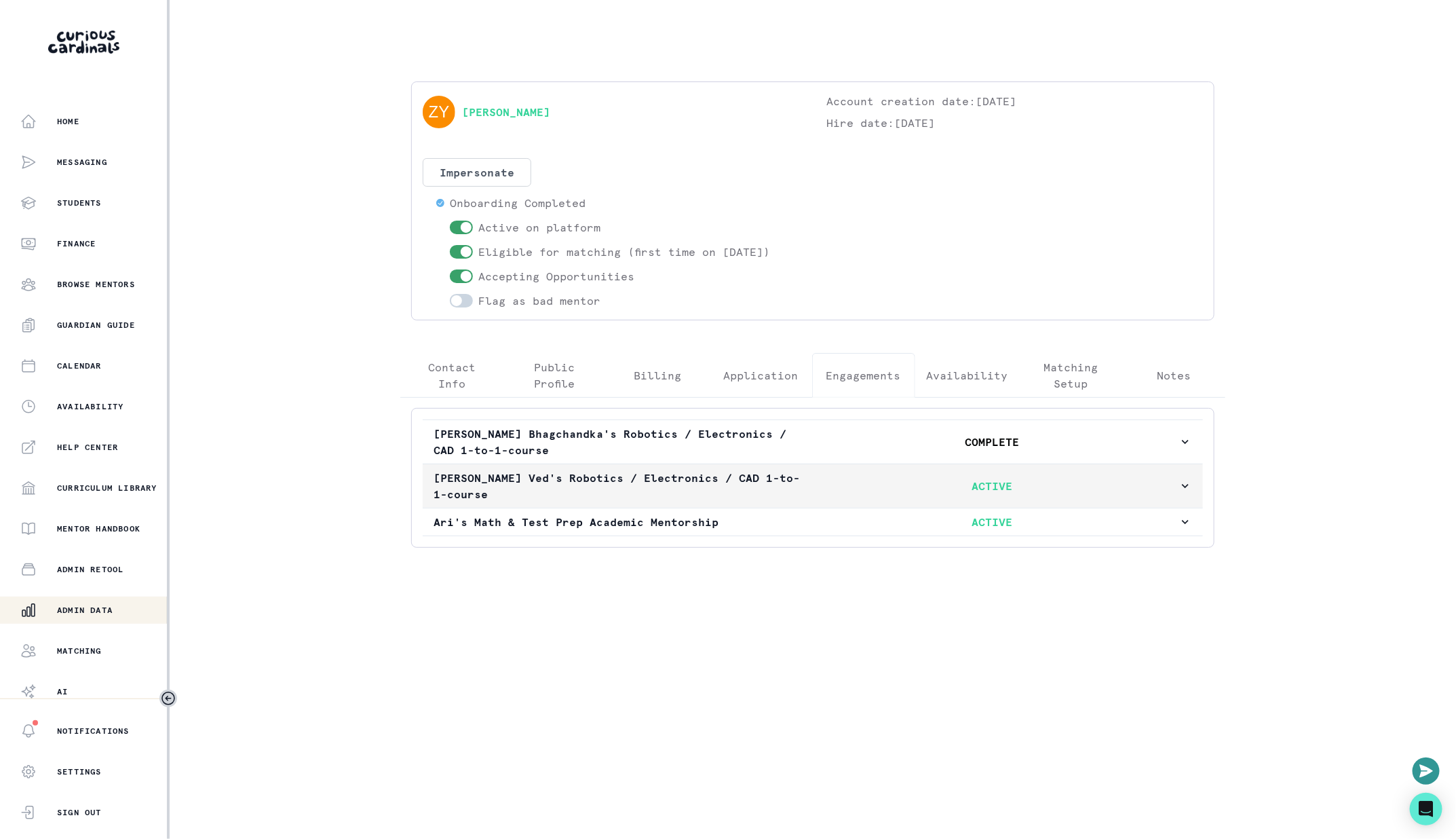
click at [834, 477] on p "ACTIVE" at bounding box center [993, 486] width 373 height 17
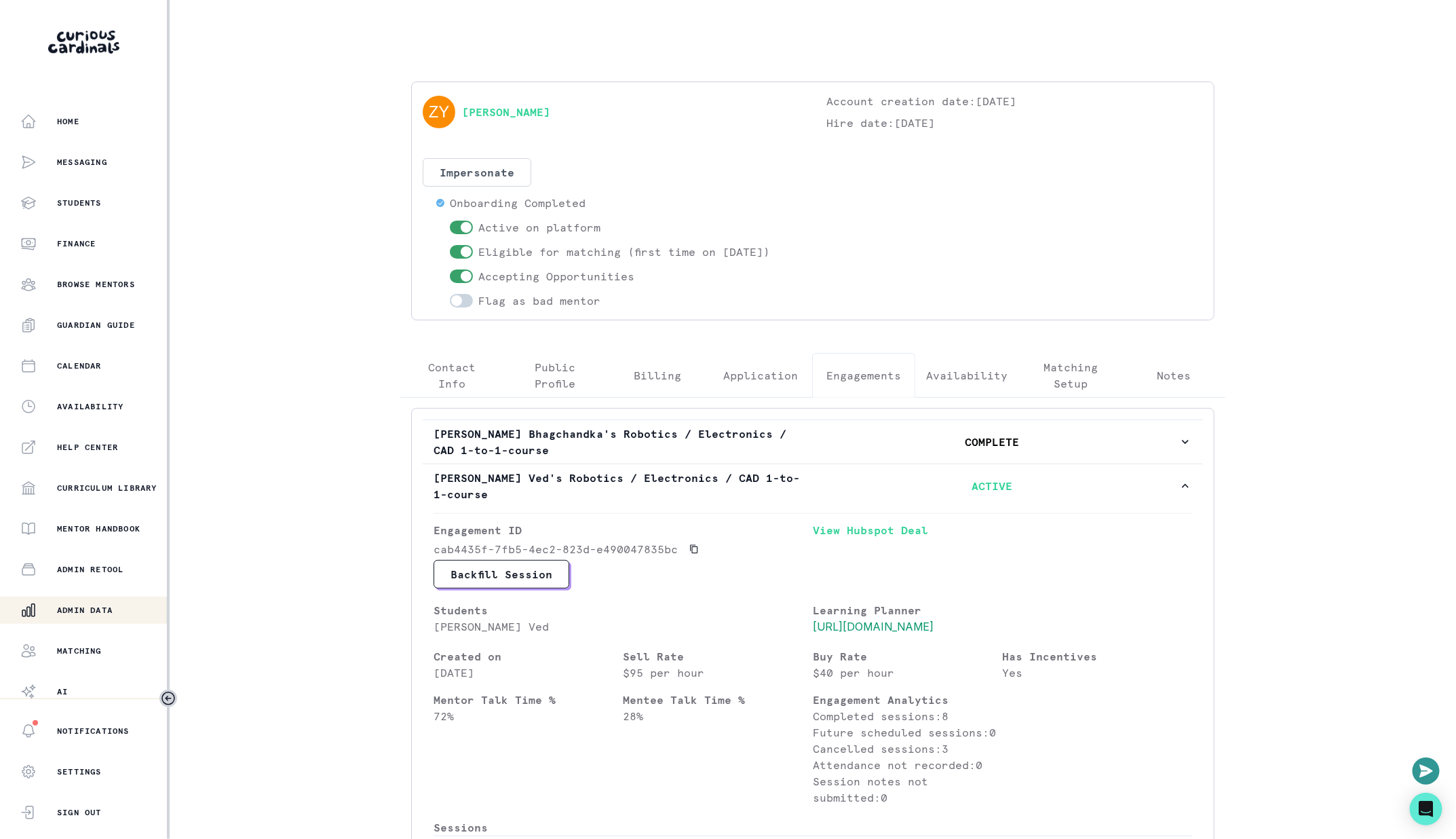
click at [113, 604] on p "Admin Data" at bounding box center [84, 610] width 56 height 11
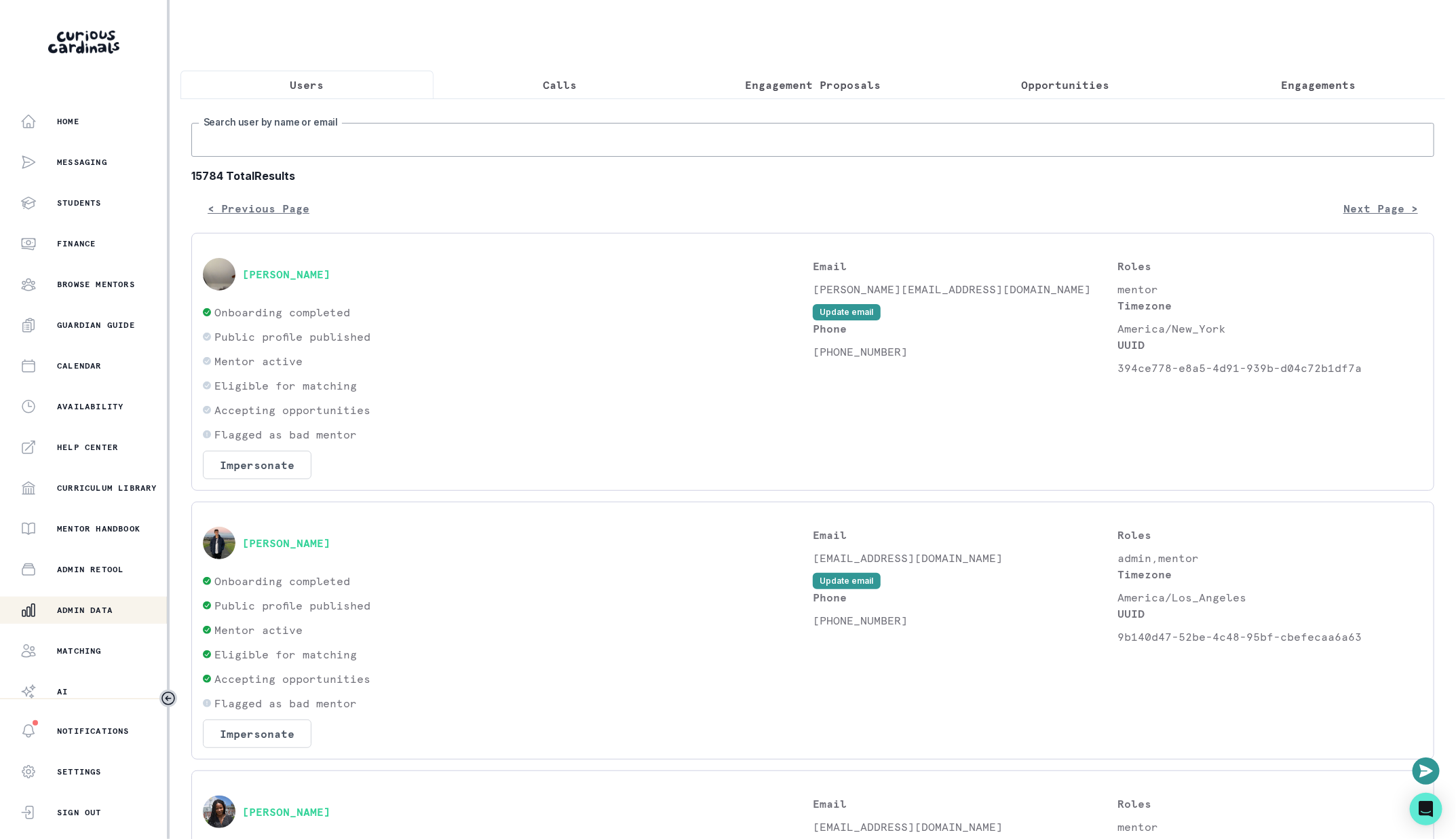
click at [594, 135] on input "Search user by name or email" at bounding box center [812, 139] width 1243 height 34
paste input "[PERSON_NAME]"
type input "[PERSON_NAME]"
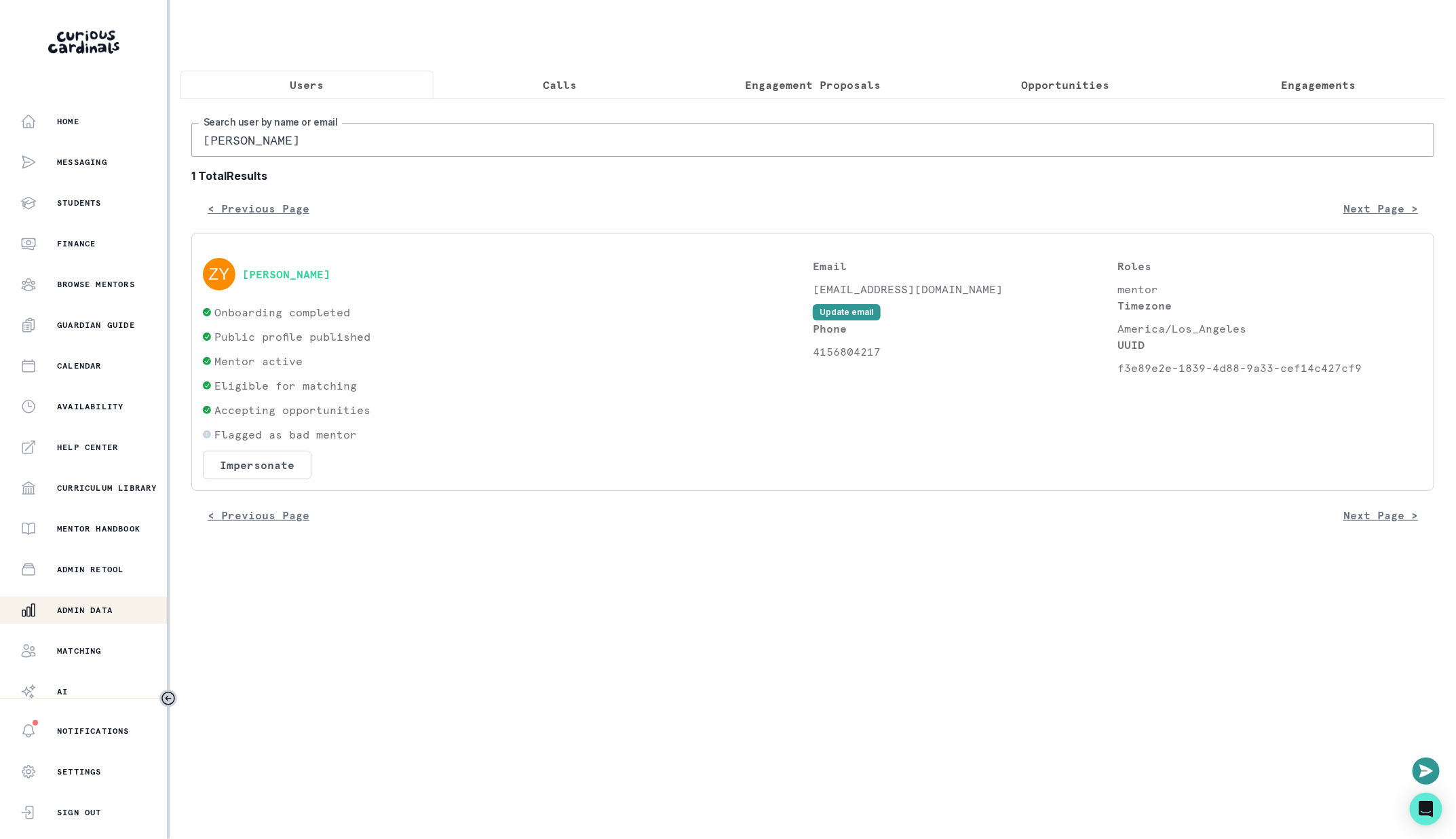
click at [450, 133] on input "[PERSON_NAME]" at bounding box center [812, 139] width 1243 height 34
type input "[PERSON_NAME]"
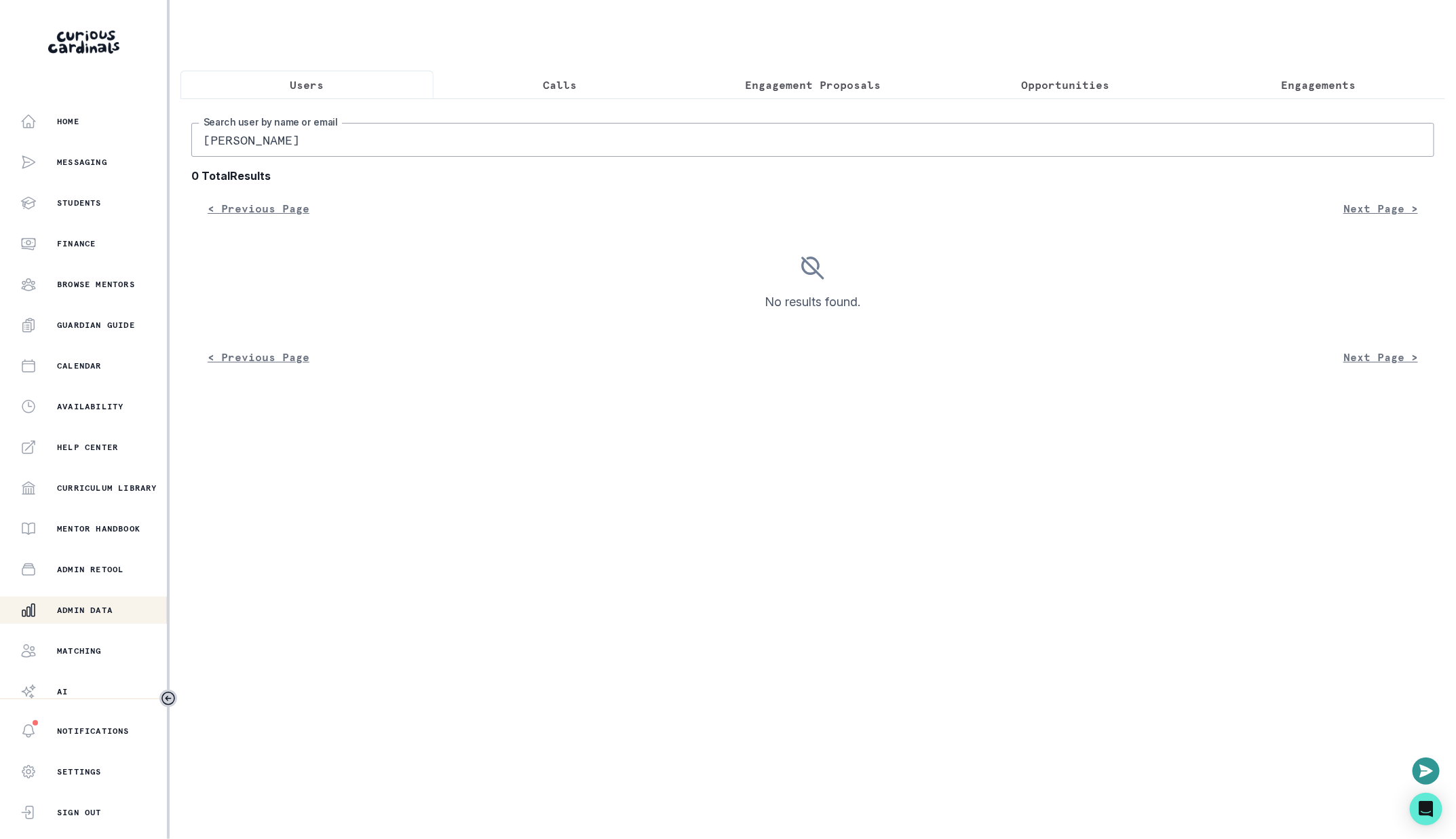
click at [513, 136] on input "[PERSON_NAME]" at bounding box center [812, 139] width 1243 height 34
paste input "[PERSON_NAME]"
type input "[PERSON_NAME]"
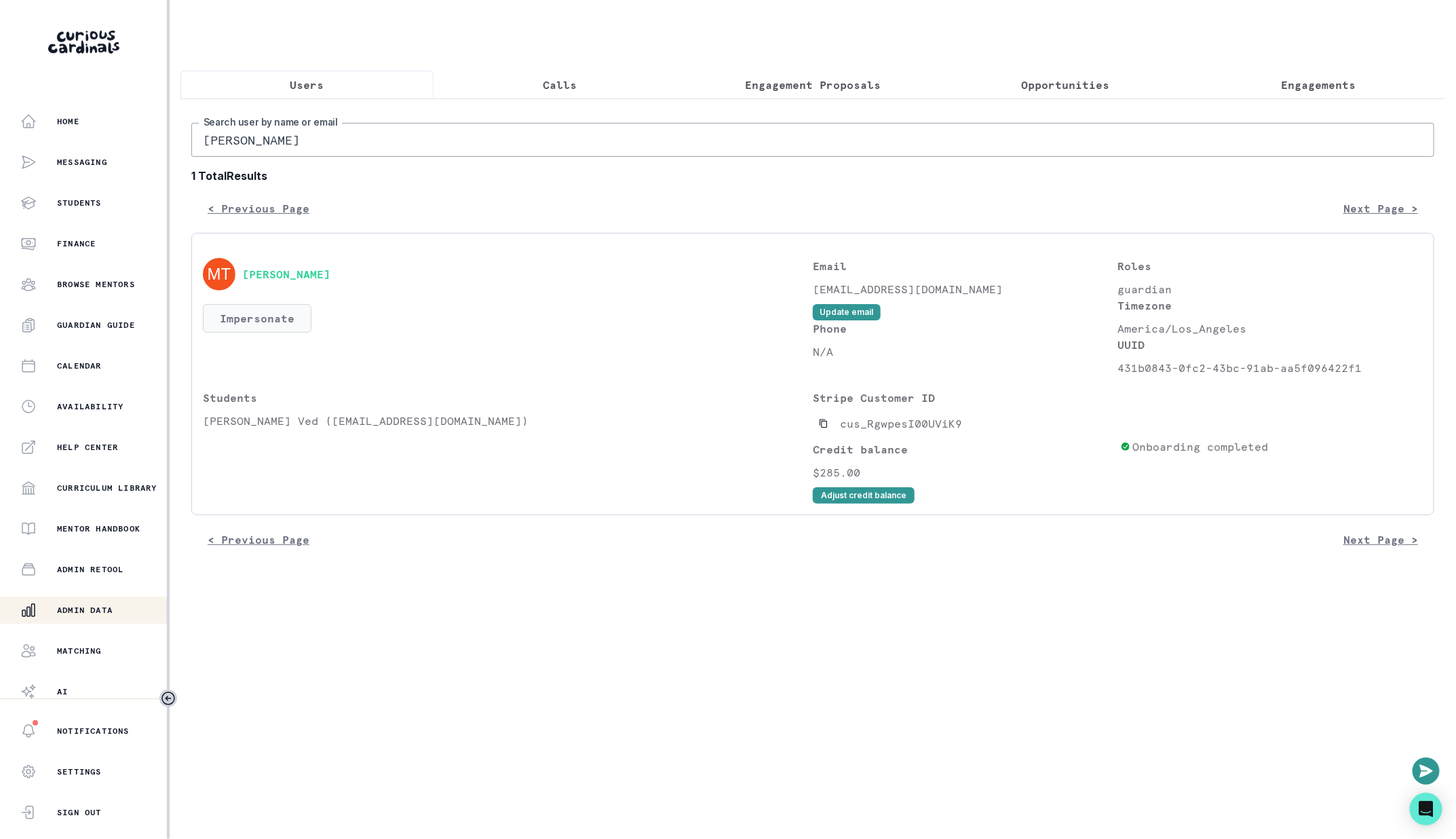
click at [268, 307] on button "Impersonate" at bounding box center [257, 318] width 108 height 29
click at [326, 442] on button "Impersonate" at bounding box center [311, 444] width 89 height 27
